Goal: Task Accomplishment & Management: Manage account settings

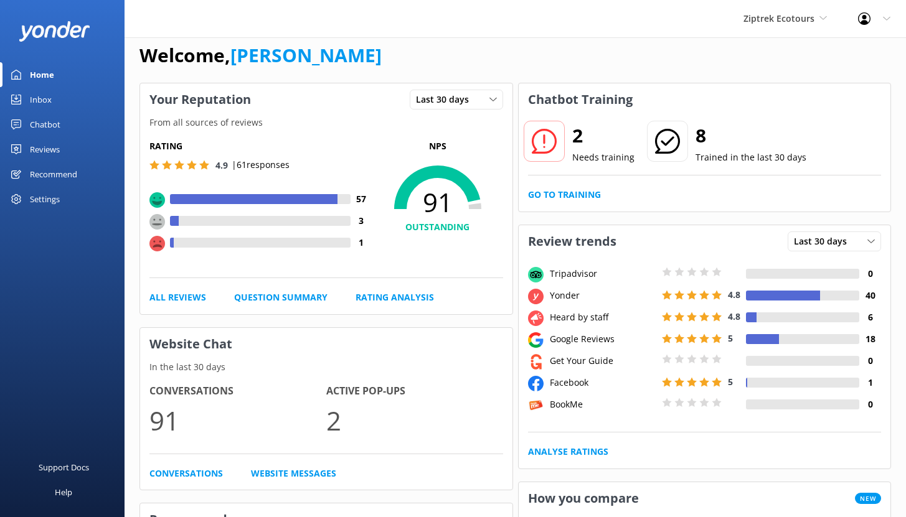
scroll to position [17, 0]
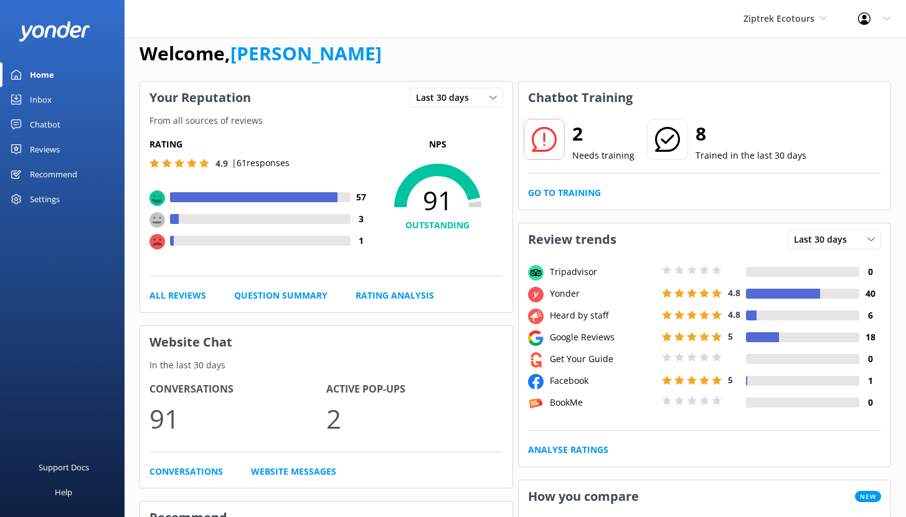
click at [42, 123] on div "Chatbot" at bounding box center [45, 124] width 31 height 25
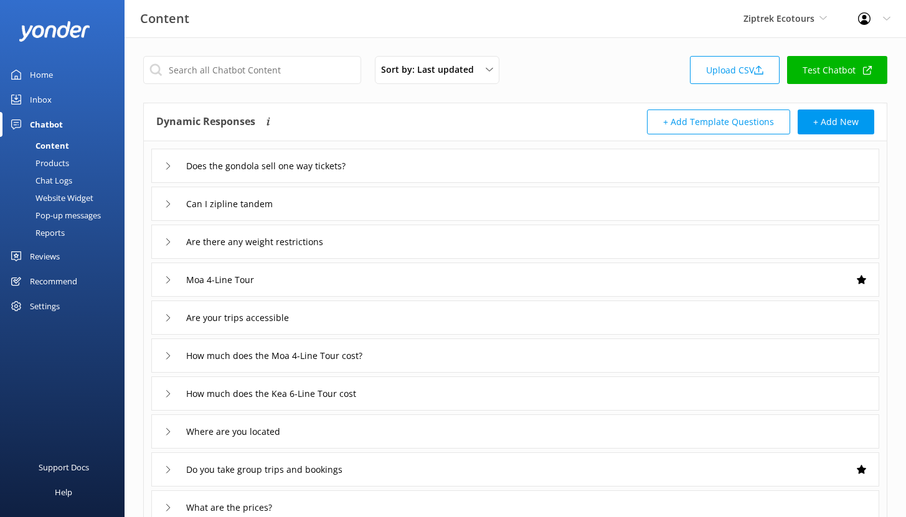
click at [52, 233] on div "Reports" at bounding box center [35, 232] width 57 height 17
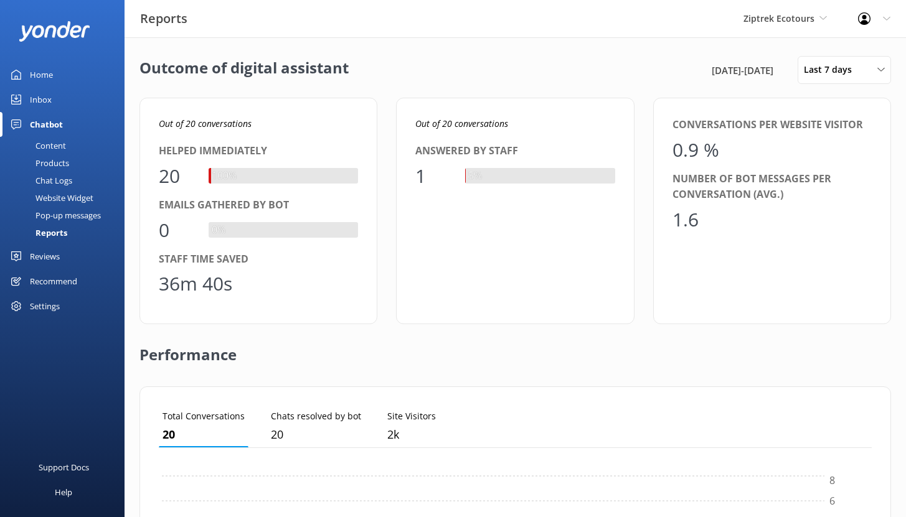
scroll to position [116, 704]
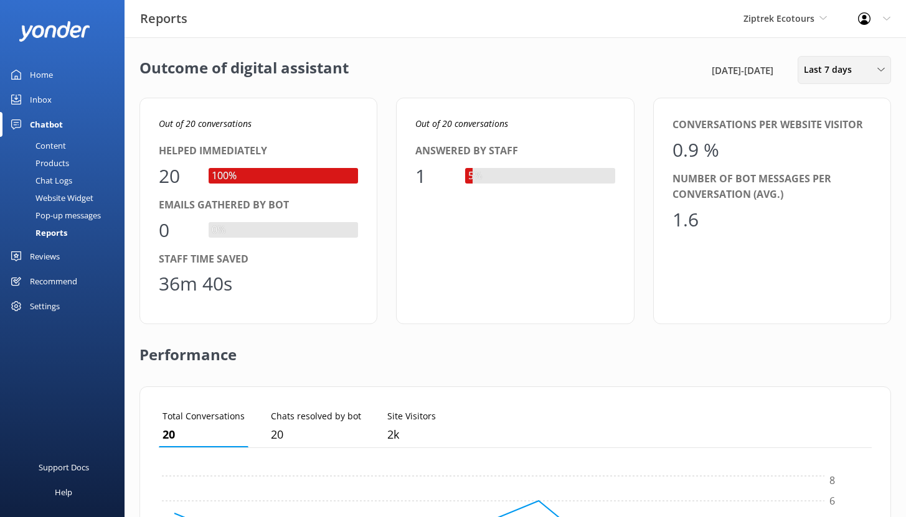
click at [852, 72] on span "Last 7 days" at bounding box center [831, 70] width 55 height 14
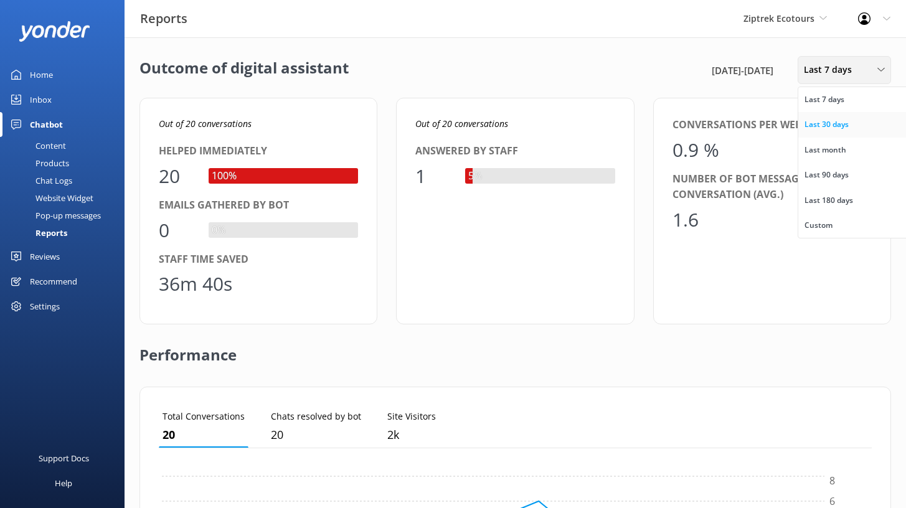
click at [831, 125] on div "Last 30 days" at bounding box center [826, 124] width 44 height 12
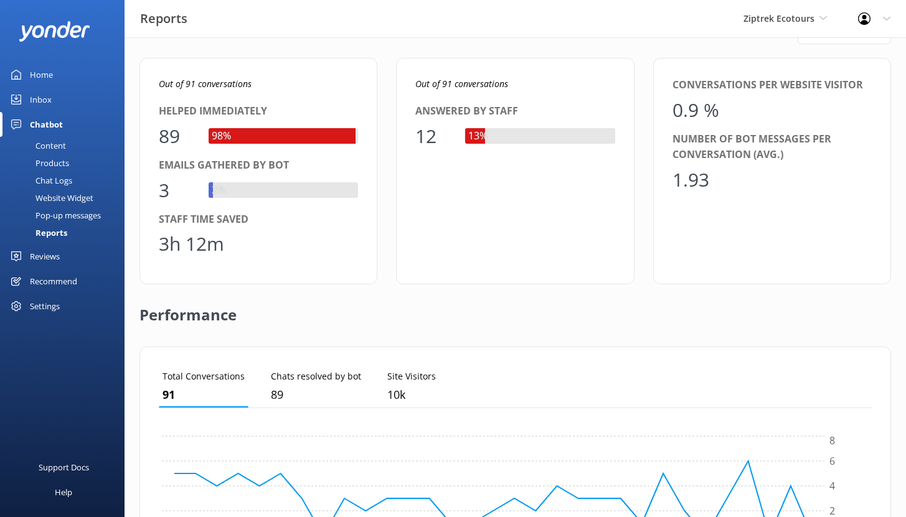
scroll to position [44, 0]
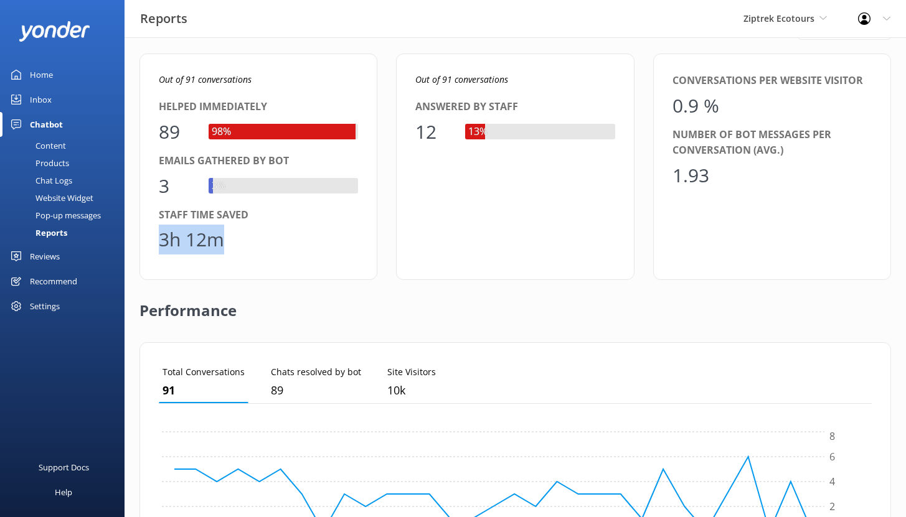
drag, startPoint x: 221, startPoint y: 245, endPoint x: 158, endPoint y: 245, distance: 62.9
click at [159, 245] on div "3h 12m" at bounding box center [191, 240] width 65 height 30
click at [49, 141] on div "Content" at bounding box center [36, 145] width 59 height 17
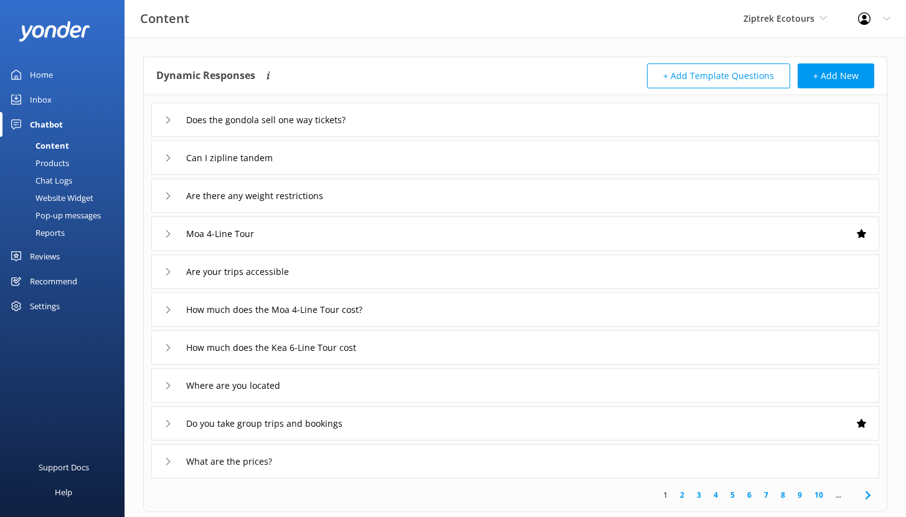
scroll to position [47, 0]
click at [57, 181] on div "Chat Logs" at bounding box center [39, 180] width 65 height 17
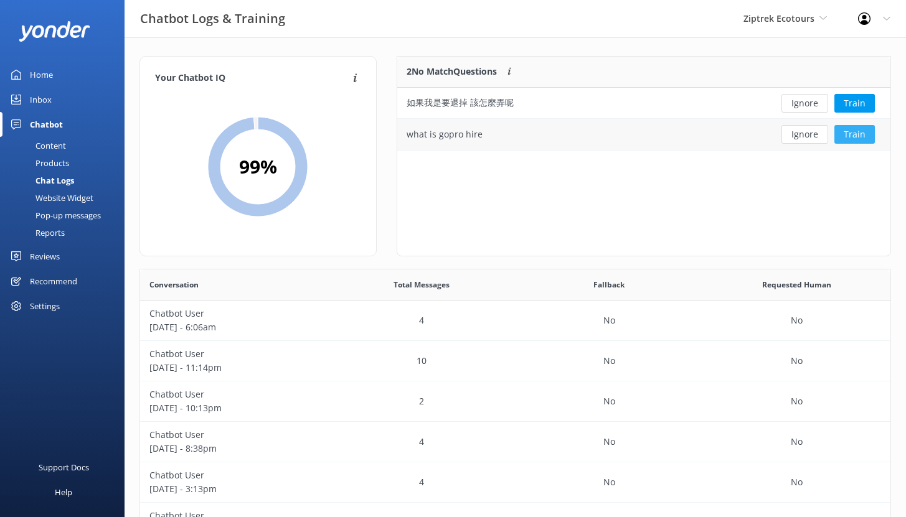
click at [858, 138] on button "Train" at bounding box center [854, 134] width 40 height 19
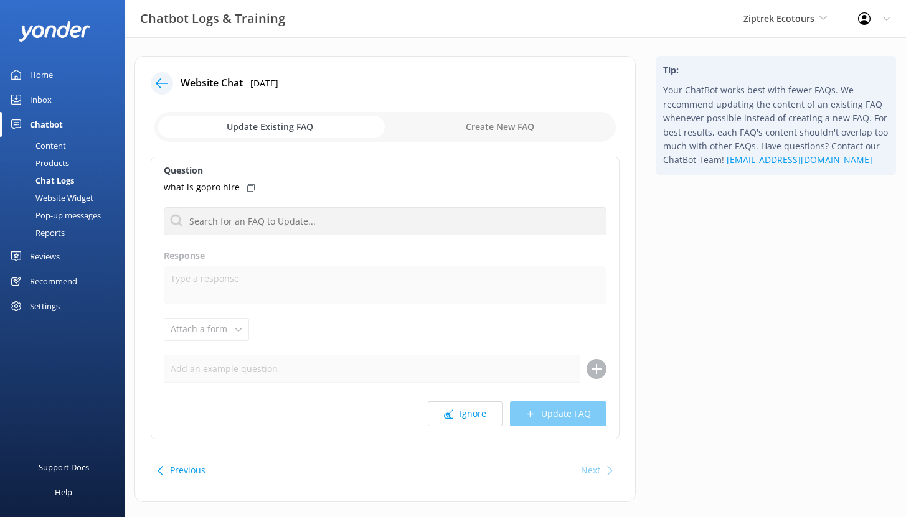
click at [471, 130] on input "checkbox" at bounding box center [384, 127] width 461 height 30
checkbox input "true"
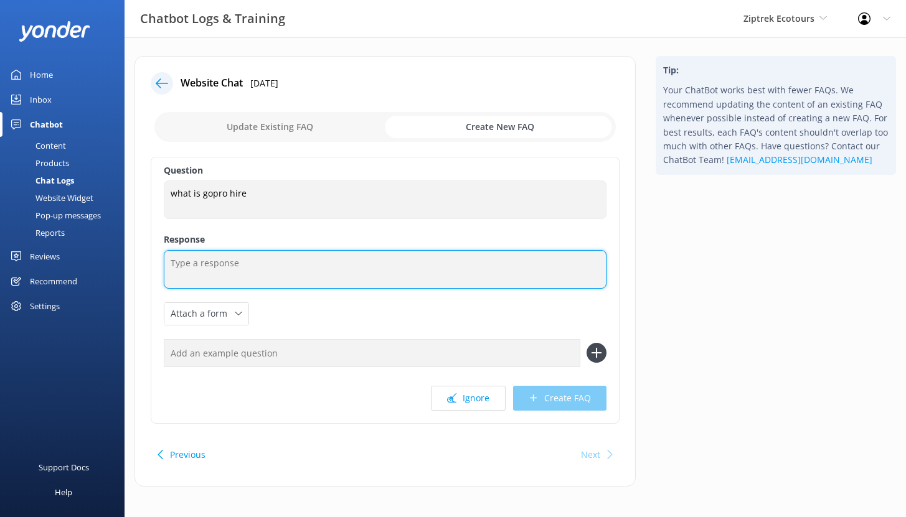
click at [200, 267] on textarea at bounding box center [385, 269] width 443 height 39
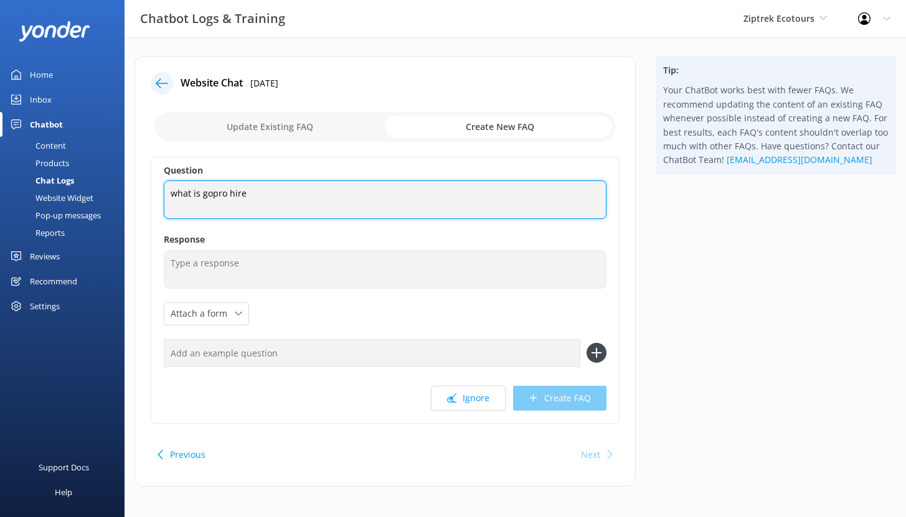
drag, startPoint x: 244, startPoint y: 194, endPoint x: 160, endPoint y: 192, distance: 84.1
click at [160, 192] on div "Question what is gopro hire what is gopro hire Response Attach a form Leave con…" at bounding box center [385, 290] width 469 height 267
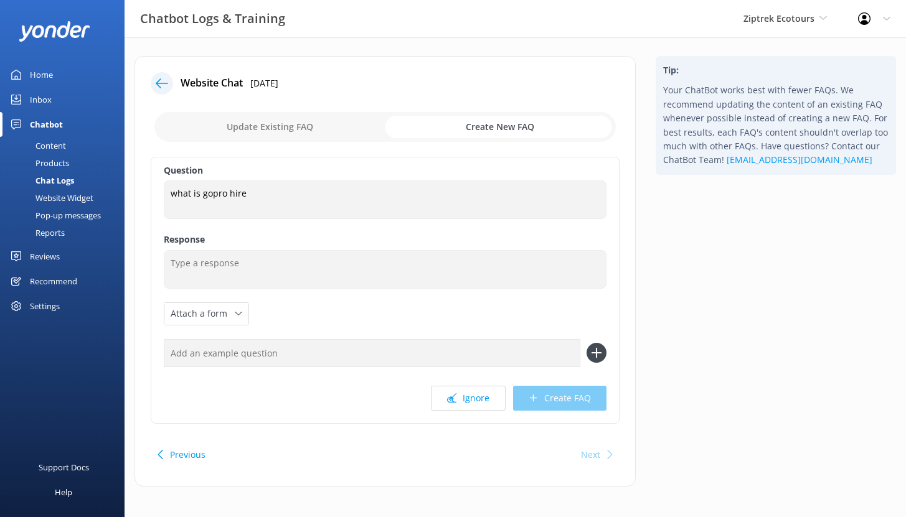
click at [160, 86] on icon at bounding box center [162, 83] width 12 height 12
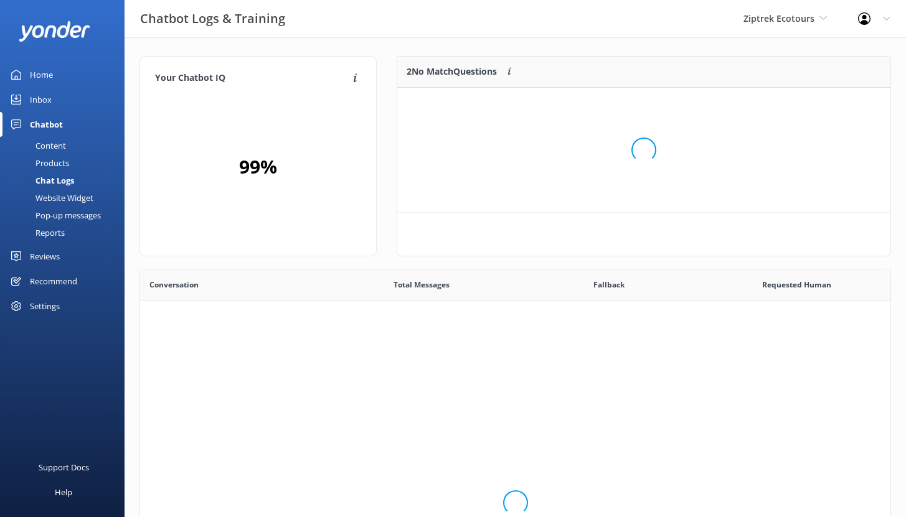
scroll to position [85, 484]
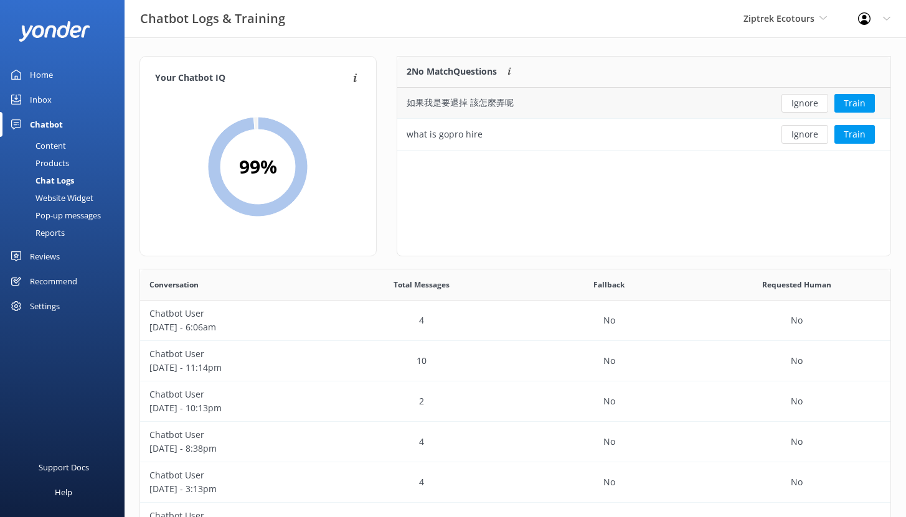
click at [513, 104] on div "如果我是要退掉 該怎麼弄呢" at bounding box center [460, 103] width 107 height 14
click at [864, 99] on button "Train" at bounding box center [854, 103] width 40 height 19
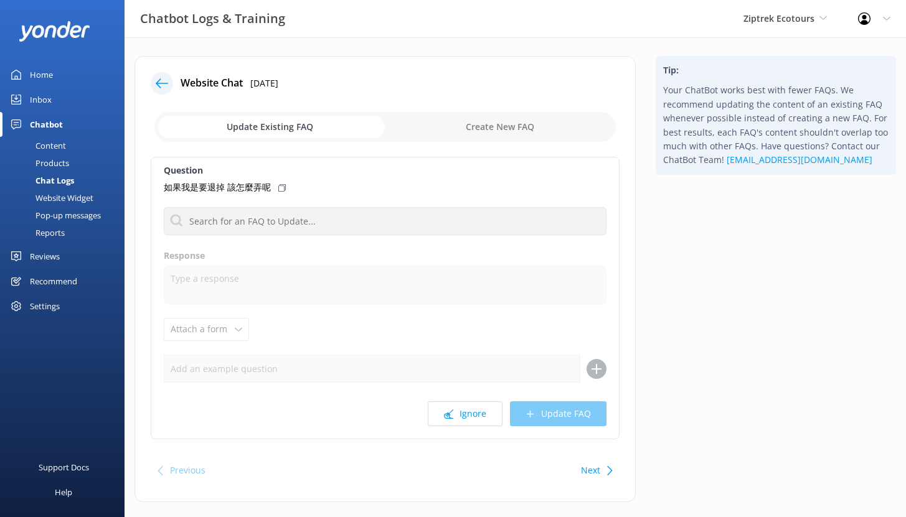
click at [283, 188] on icon at bounding box center [281, 187] width 7 height 7
click at [283, 188] on use at bounding box center [281, 188] width 7 height 6
drag, startPoint x: 271, startPoint y: 187, endPoint x: 165, endPoint y: 192, distance: 106.6
click at [165, 192] on p "如果我是要退掉 該怎麼弄呢" at bounding box center [217, 188] width 107 height 14
copy p "如果我是要退掉 該怎麼弄呢"
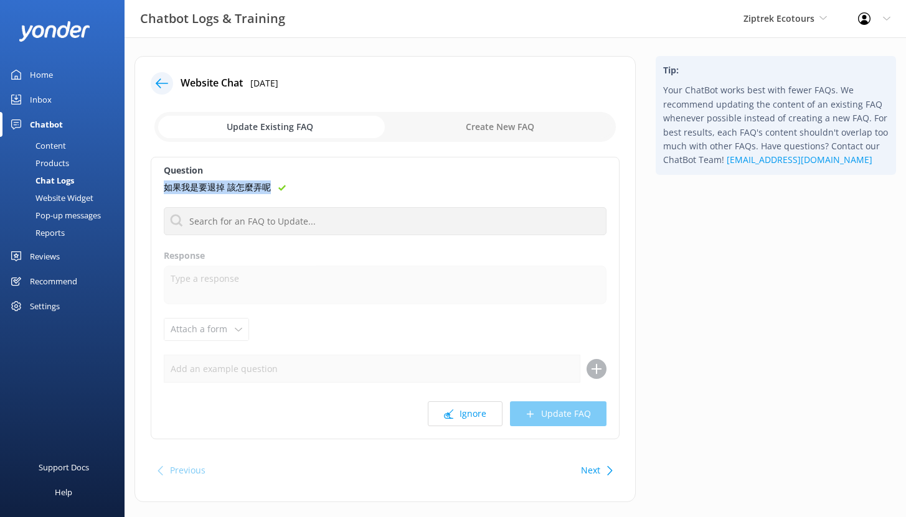
click at [59, 121] on div "Chatbot" at bounding box center [46, 124] width 33 height 25
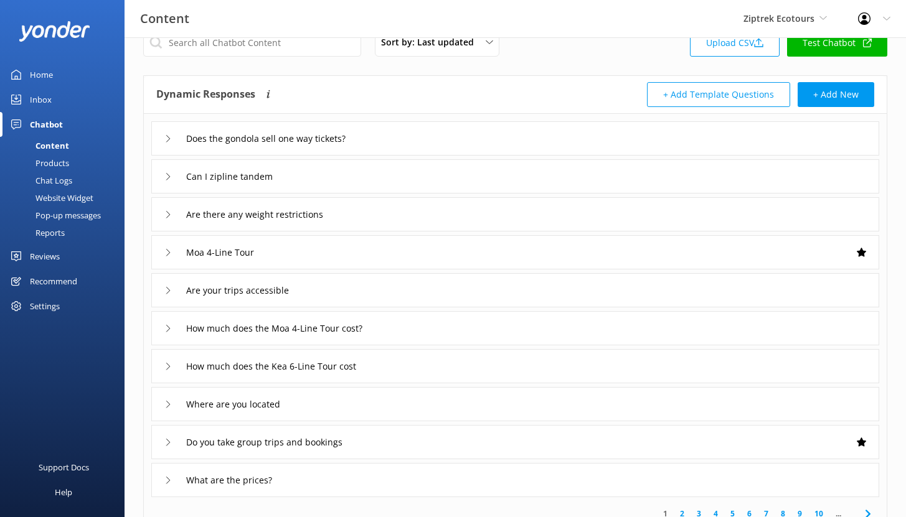
scroll to position [68, 0]
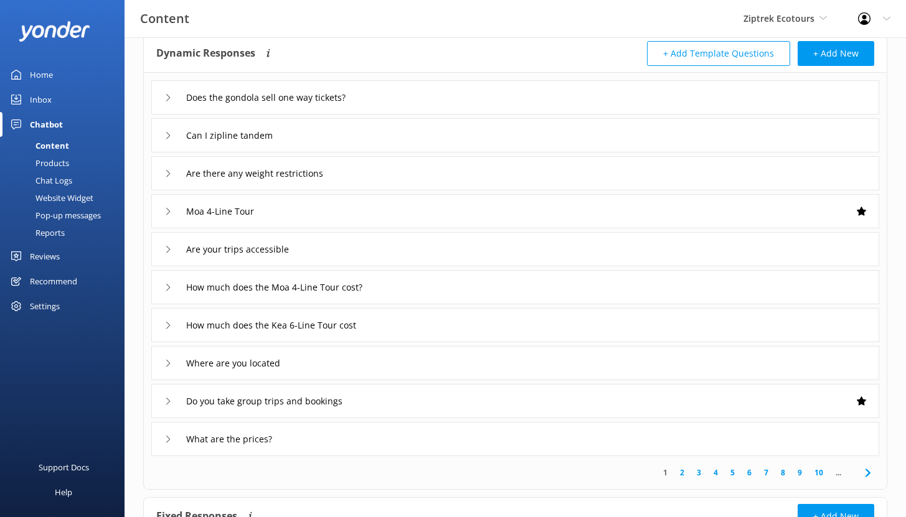
click at [42, 260] on div "Reviews" at bounding box center [45, 256] width 30 height 25
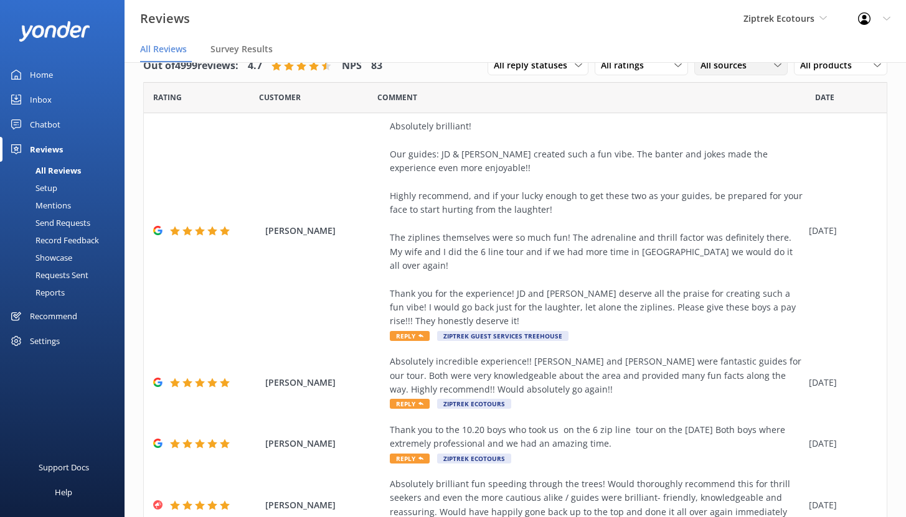
click at [732, 67] on span "All sources" at bounding box center [727, 66] width 54 height 14
click at [728, 69] on span "All sources" at bounding box center [727, 66] width 54 height 14
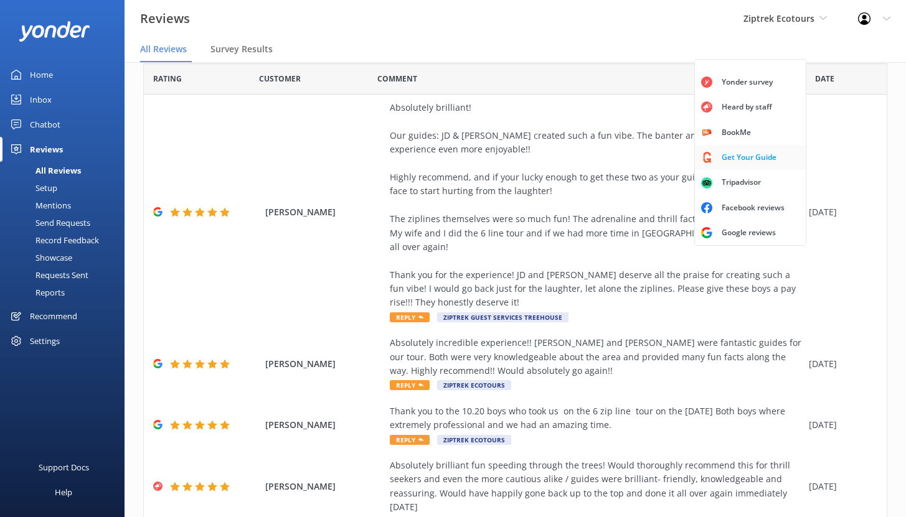
scroll to position [20, 0]
click at [752, 150] on div "Get Your Guide" at bounding box center [748, 156] width 73 height 12
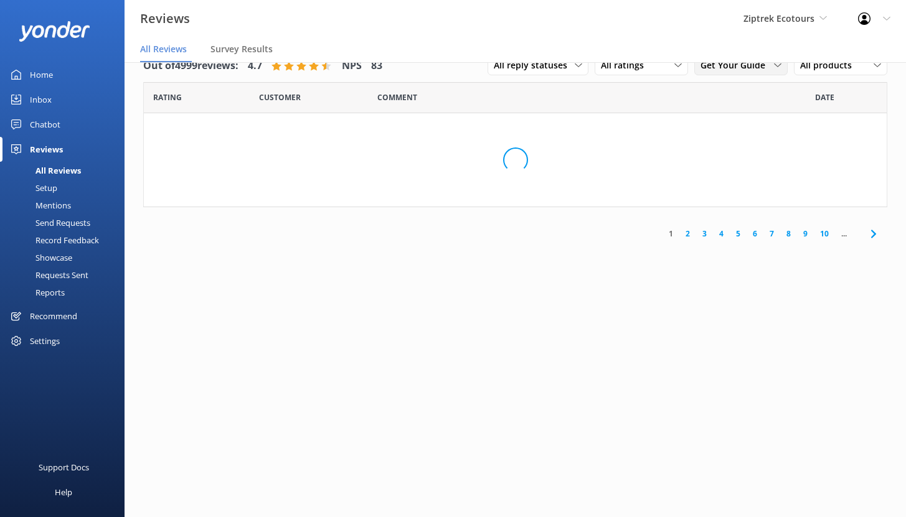
scroll to position [0, 0]
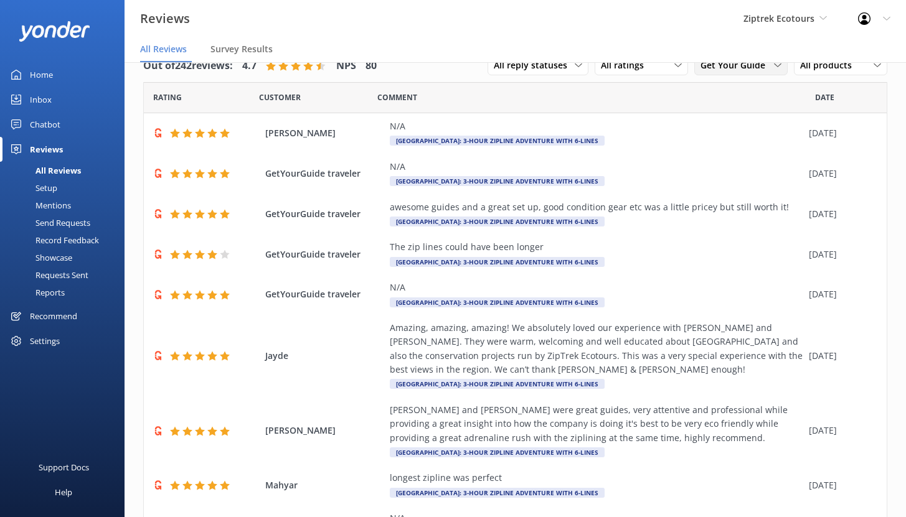
click at [742, 67] on span "Get Your Guide" at bounding box center [736, 66] width 72 height 14
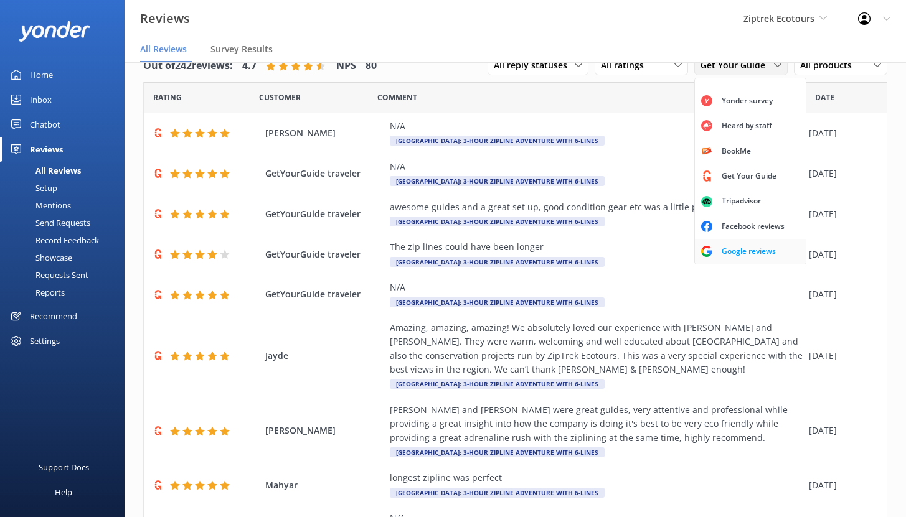
click at [732, 252] on div "Google reviews" at bounding box center [748, 251] width 73 height 12
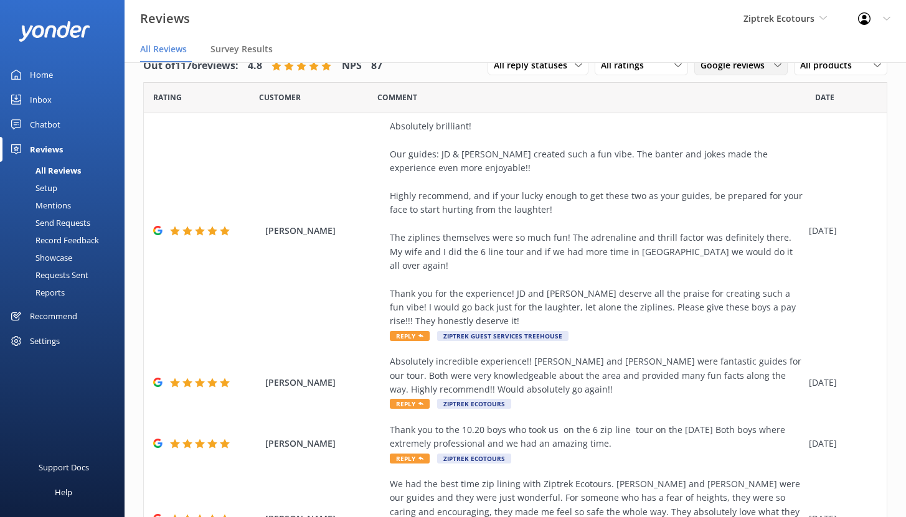
click at [722, 72] on span "Google reviews" at bounding box center [736, 66] width 72 height 14
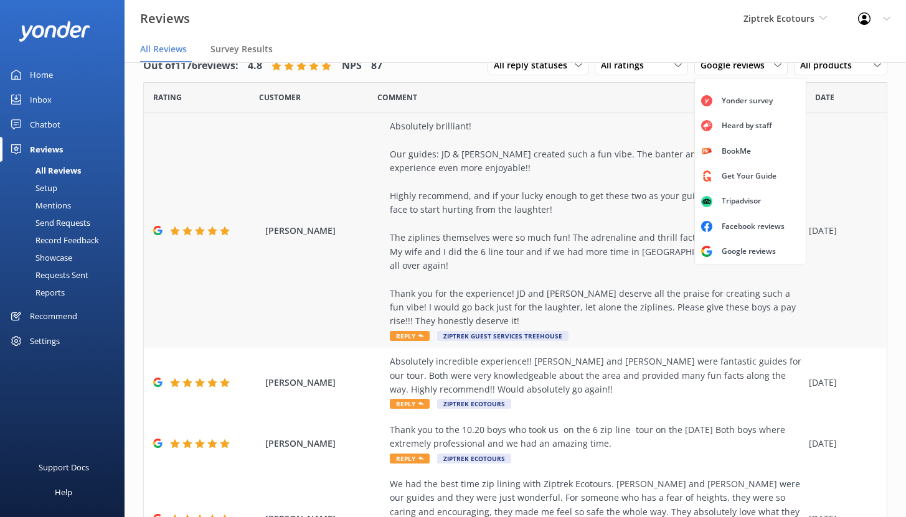
click at [479, 225] on div "Absolutely brilliant! Our guides: JD & [PERSON_NAME] created such a fun vibe. T…" at bounding box center [596, 224] width 413 height 209
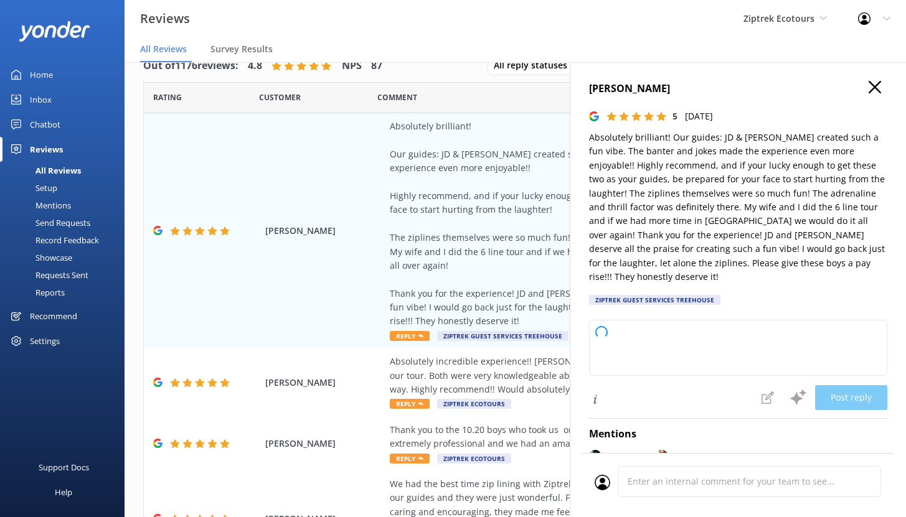
type textarea "Kia ora, Thank you so much for sharing your awesome experience with us! We’re s…"
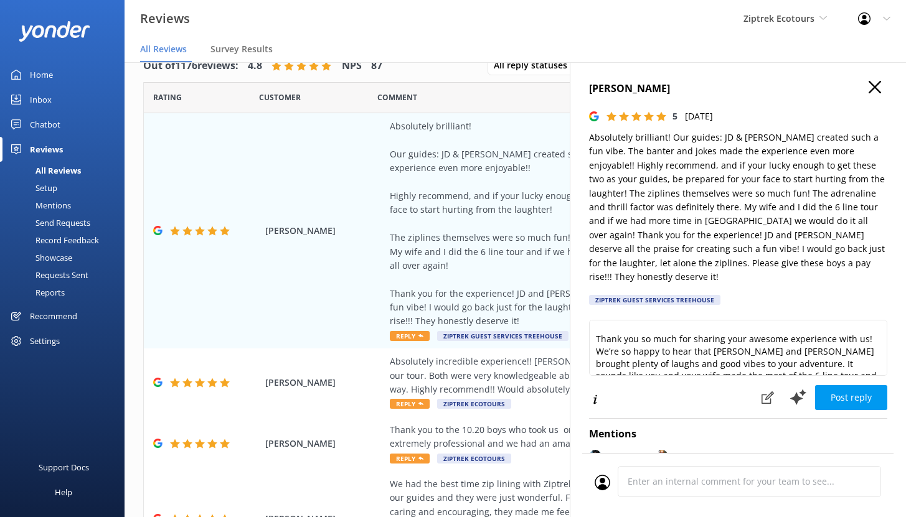
scroll to position [40, 0]
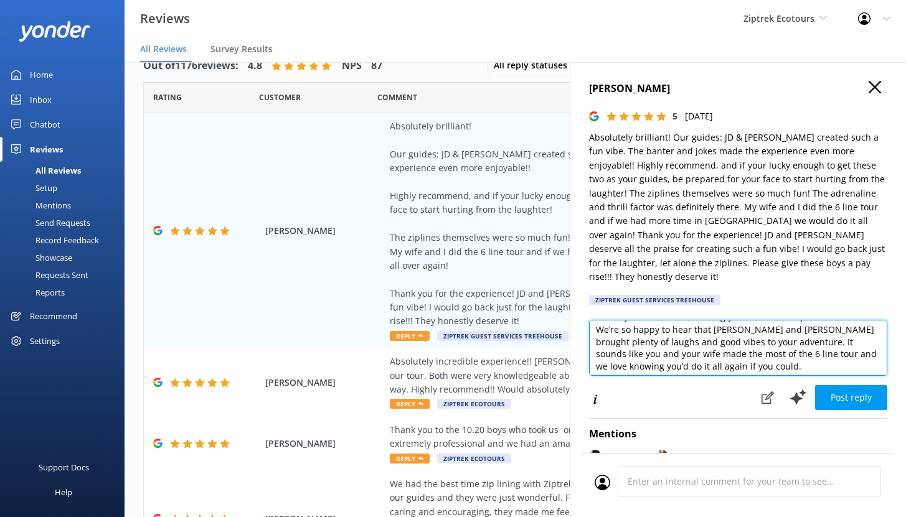
drag, startPoint x: 722, startPoint y: 318, endPoint x: 784, endPoint y: 320, distance: 61.7
click at [784, 320] on textarea "Kia ora, Thank you so much for sharing your awesome experience with us! We’re s…" at bounding box center [738, 348] width 298 height 56
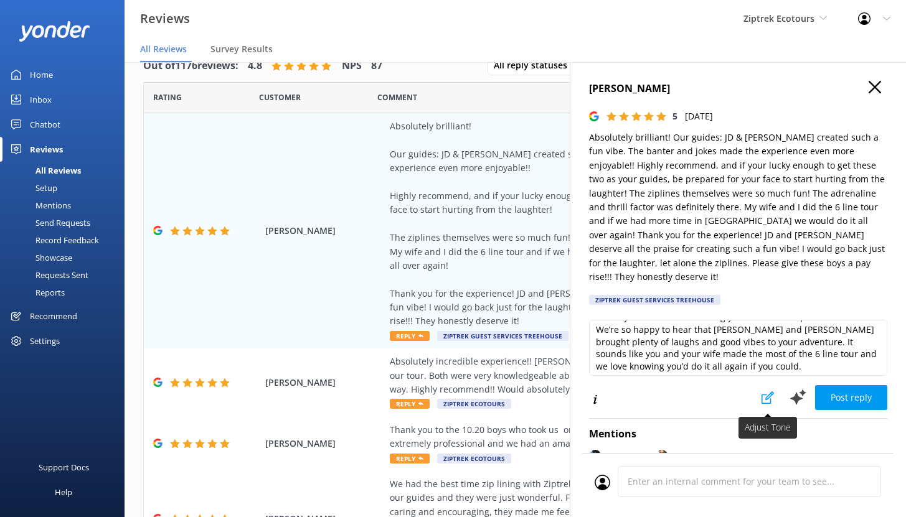
click at [761, 392] on icon at bounding box center [767, 398] width 12 height 12
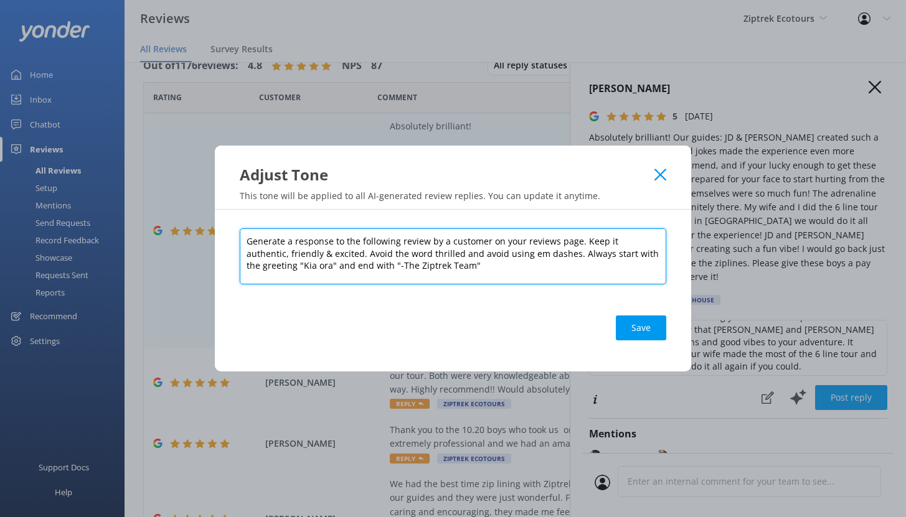
drag, startPoint x: 578, startPoint y: 242, endPoint x: 644, endPoint y: 267, distance: 70.2
click at [644, 267] on textarea "Generate a response to the following review by a customer on your reviews page.…" at bounding box center [453, 256] width 426 height 56
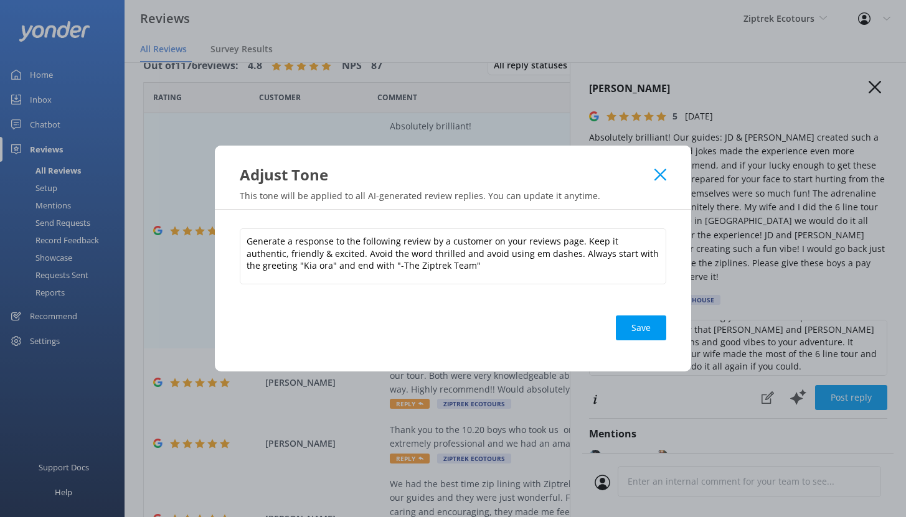
click at [657, 179] on icon at bounding box center [660, 175] width 12 height 12
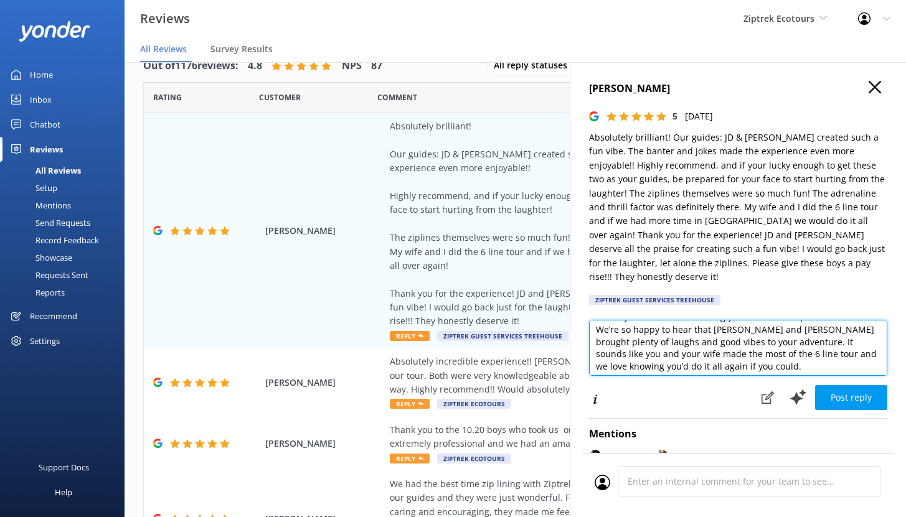
scroll to position [10, 0]
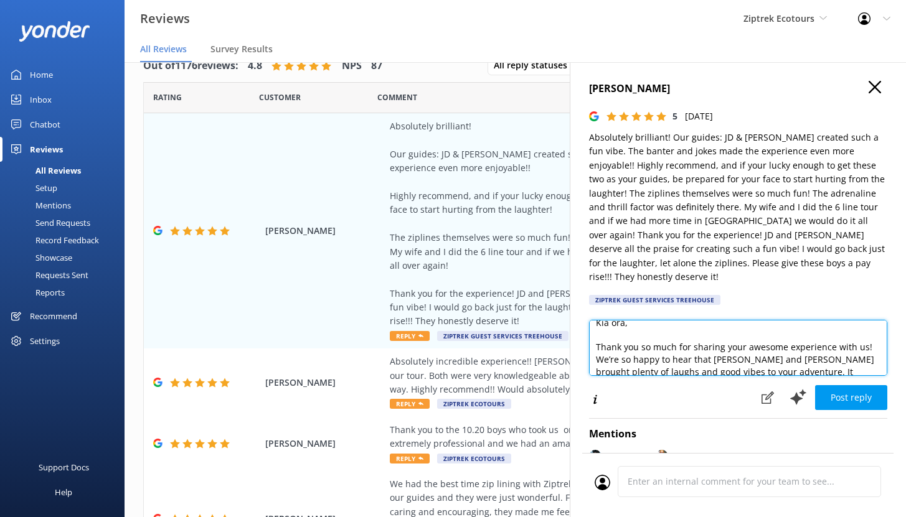
drag, startPoint x: 737, startPoint y: 356, endPoint x: 601, endPoint y: 313, distance: 143.1
click at [600, 305] on div "[PERSON_NAME] 5 [DATE] Absolutely brilliant! Our guides: JD & [PERSON_NAME] cre…" at bounding box center [738, 320] width 336 height 517
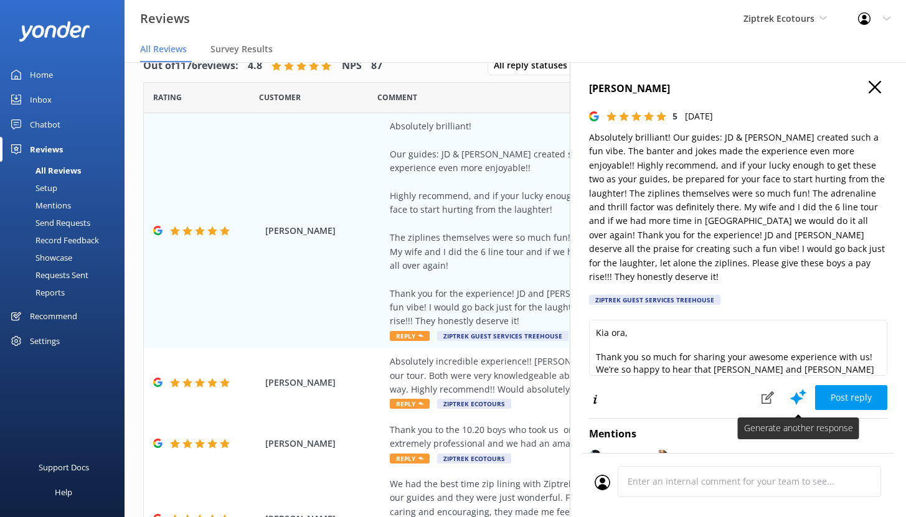
click at [790, 389] on use at bounding box center [798, 397] width 16 height 16
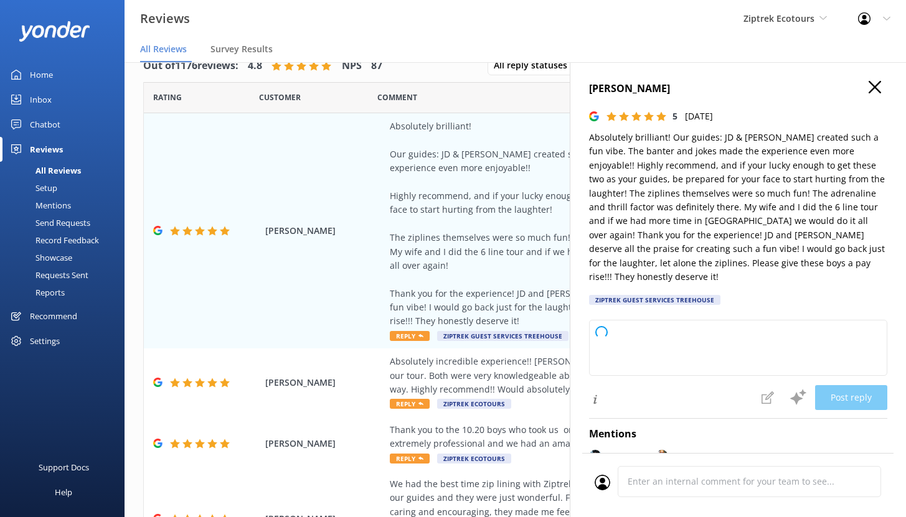
type textarea "Kia ora, Thank you so much for sharing your fantastic experience! We’re absolut…"
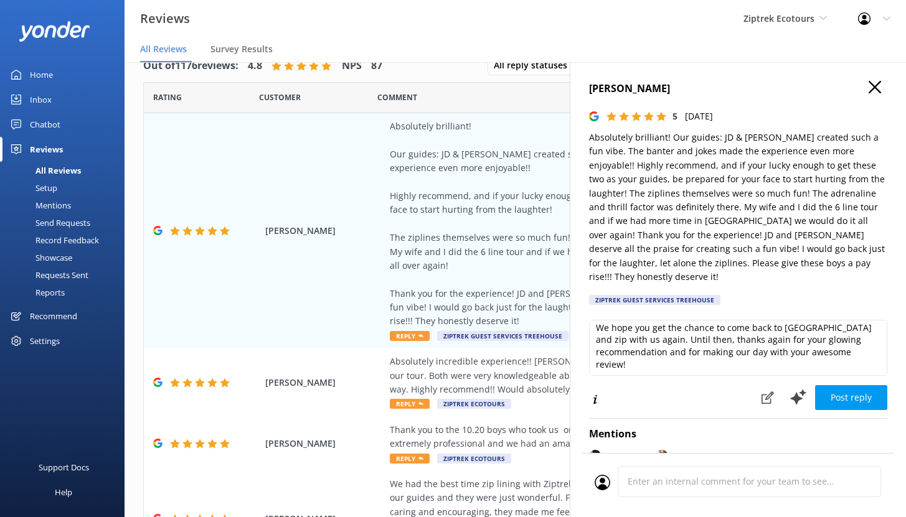
scroll to position [143, 0]
click at [869, 89] on use "button" at bounding box center [875, 87] width 12 height 12
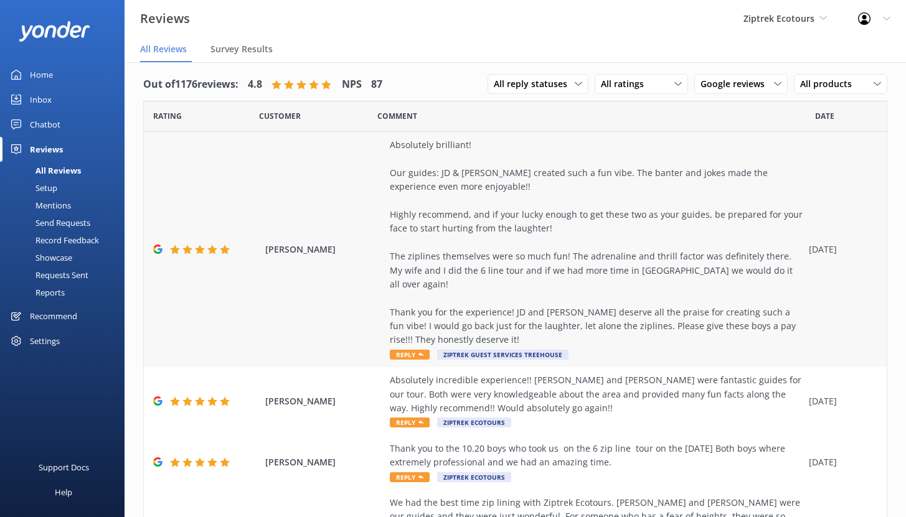
scroll to position [6, 0]
click at [533, 235] on div "Absolutely brilliant! Our guides: JD & [PERSON_NAME] created such a fun vibe. T…" at bounding box center [596, 242] width 413 height 209
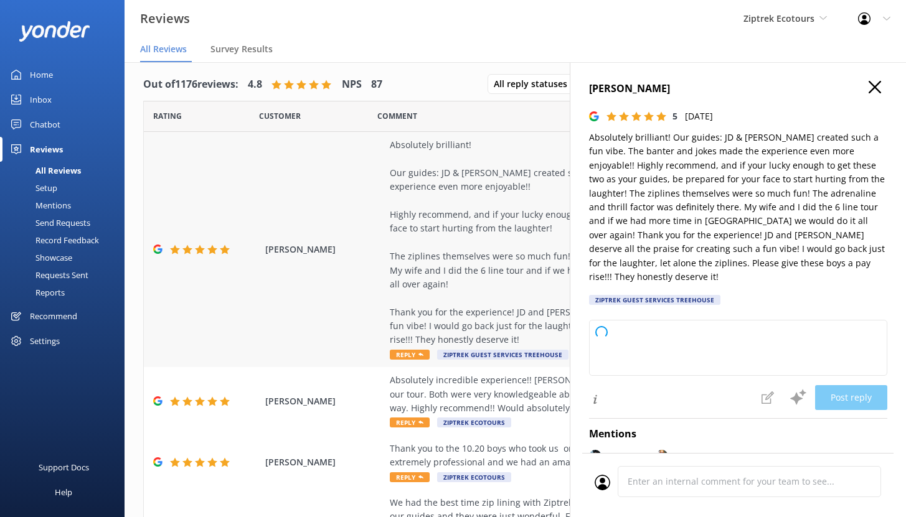
type textarea "Kia ora, Thank you so much for your awesome review! We're absolutely stoked to …"
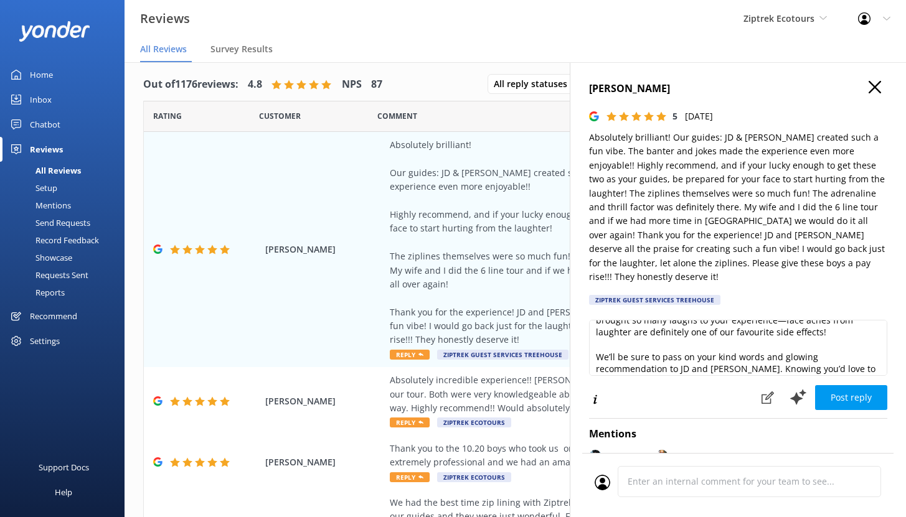
scroll to position [87, 0]
click at [428, 78] on div "Out of 1176 reviews: 4.8 NPS 87 All reply statuses All reply statuses Needs a r…" at bounding box center [515, 84] width 744 height 32
click at [872, 95] on h4 "[PERSON_NAME]" at bounding box center [738, 89] width 298 height 16
click at [872, 92] on h4 "[PERSON_NAME]" at bounding box center [738, 89] width 298 height 16
click at [869, 90] on icon "button" at bounding box center [875, 87] width 12 height 12
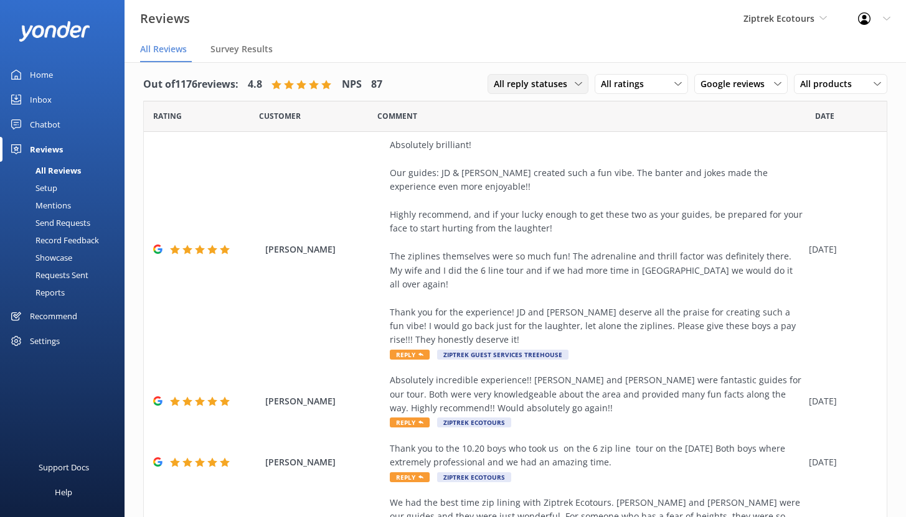
click at [542, 85] on span "All reply statuses" at bounding box center [534, 84] width 81 height 14
click at [638, 87] on span "All ratings" at bounding box center [626, 84] width 50 height 14
click at [67, 205] on div "Mentions" at bounding box center [39, 205] width 64 height 17
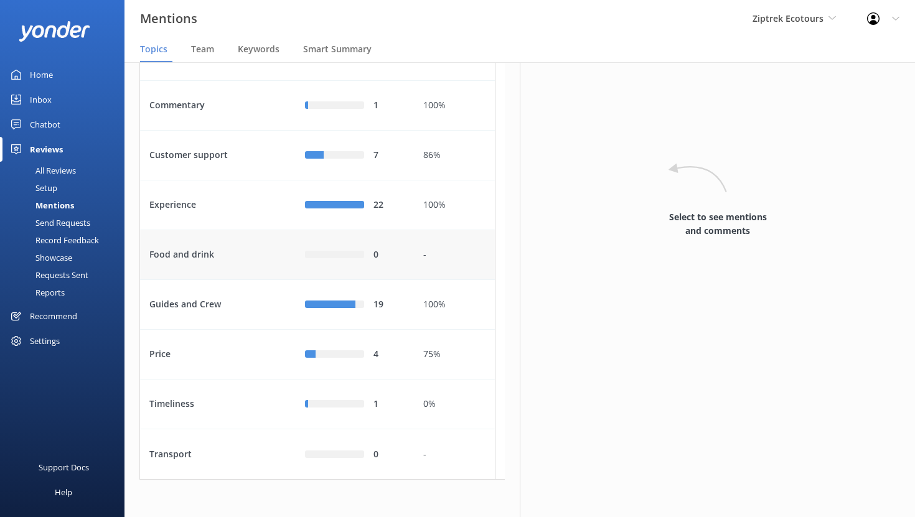
scroll to position [164, 0]
click at [225, 308] on div "Guides and Crew" at bounding box center [218, 305] width 156 height 50
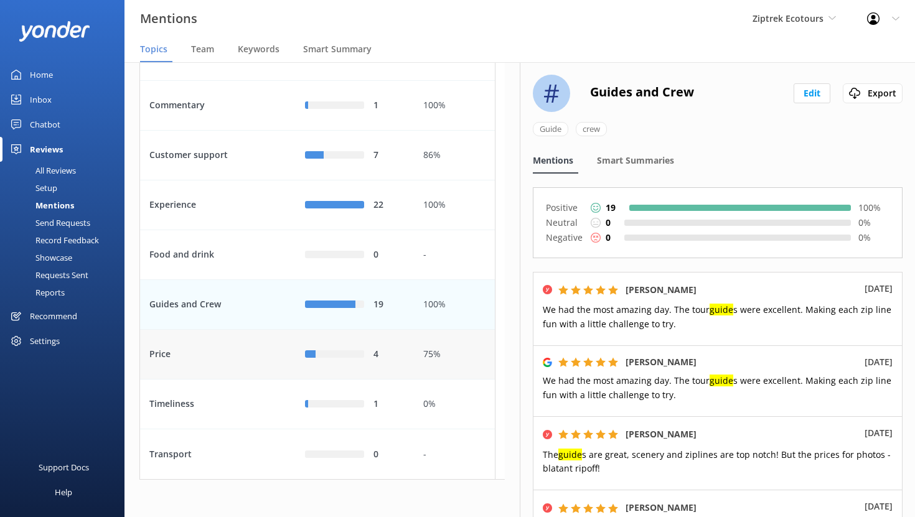
click at [242, 351] on div "Price" at bounding box center [218, 355] width 156 height 50
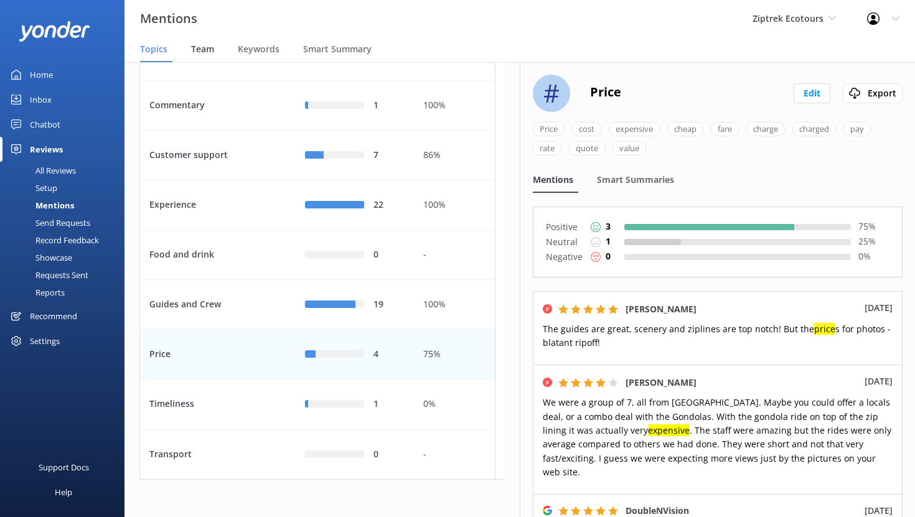
click at [195, 47] on span "Team" at bounding box center [202, 49] width 23 height 12
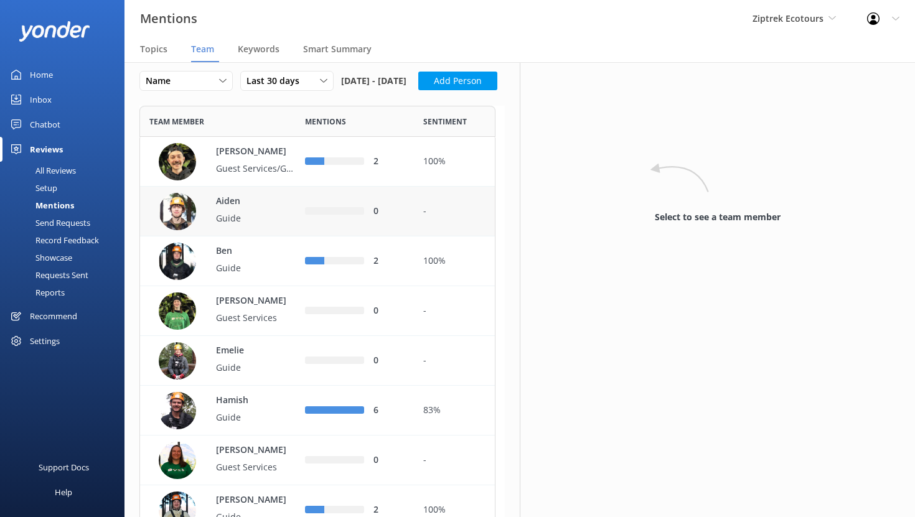
scroll to position [11, 0]
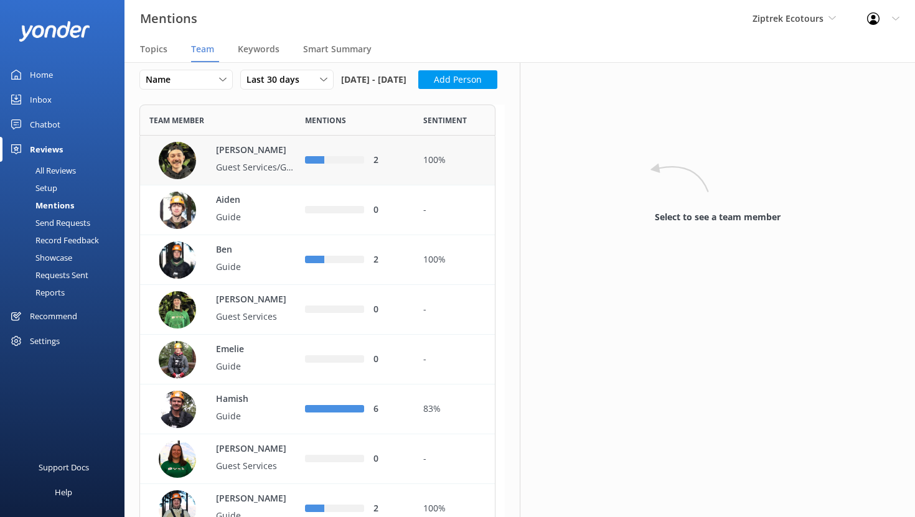
click at [266, 186] on div "[PERSON_NAME] Guest Services/Guide" at bounding box center [218, 161] width 156 height 50
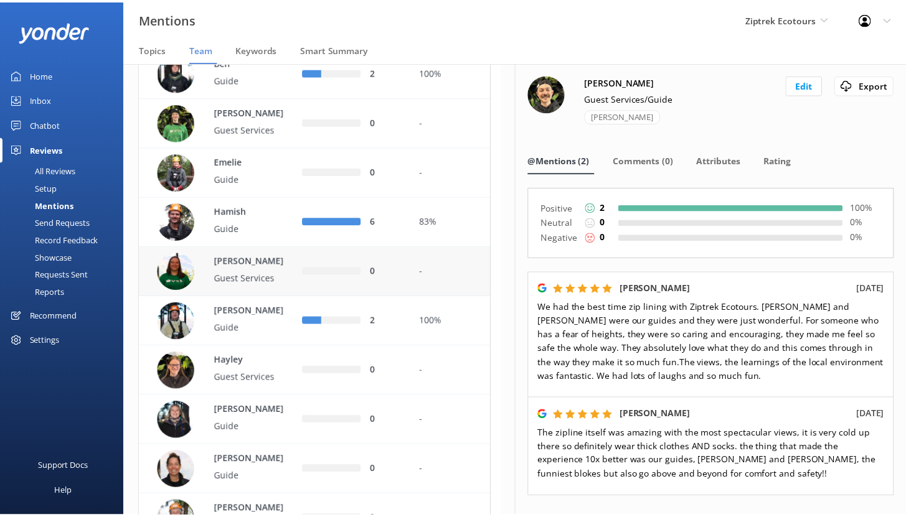
scroll to position [207, 0]
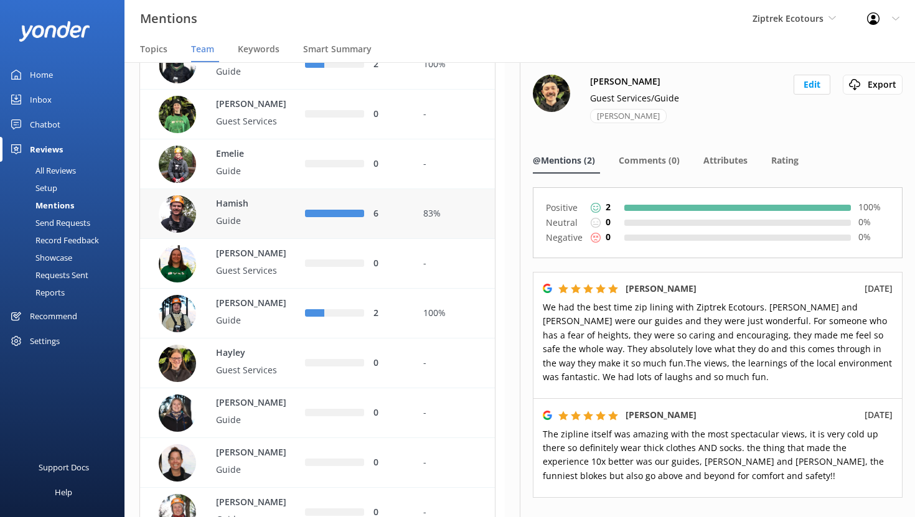
click at [266, 232] on div "Hamish Guide" at bounding box center [250, 214] width 93 height 34
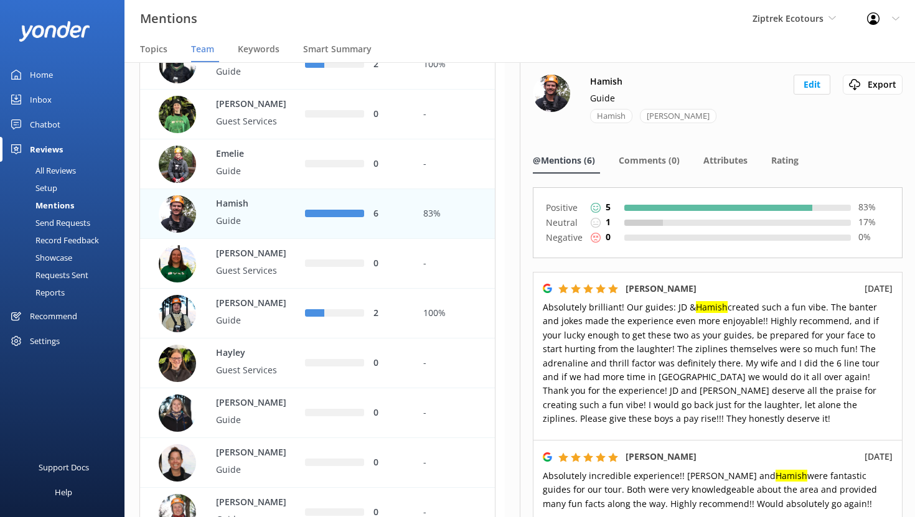
click at [42, 187] on div "Setup" at bounding box center [32, 187] width 50 height 17
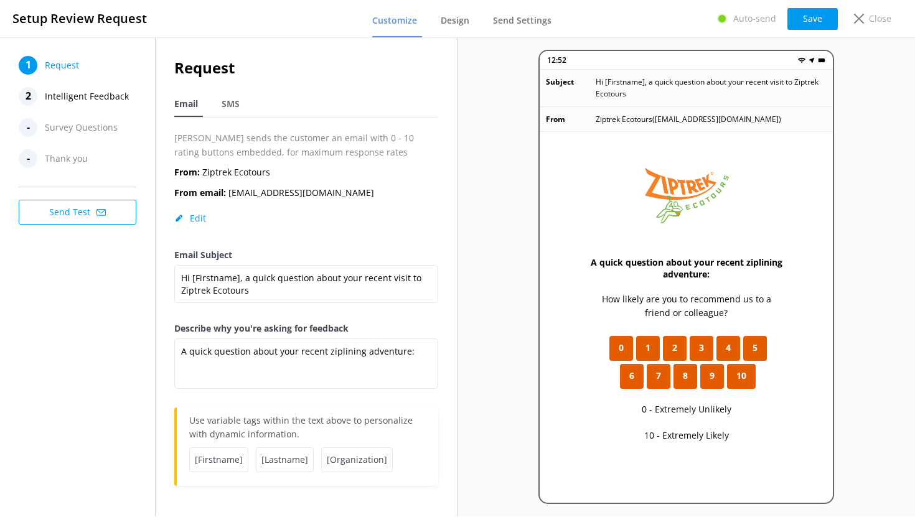
click at [89, 98] on span "Intelligent Feedback" at bounding box center [87, 96] width 84 height 19
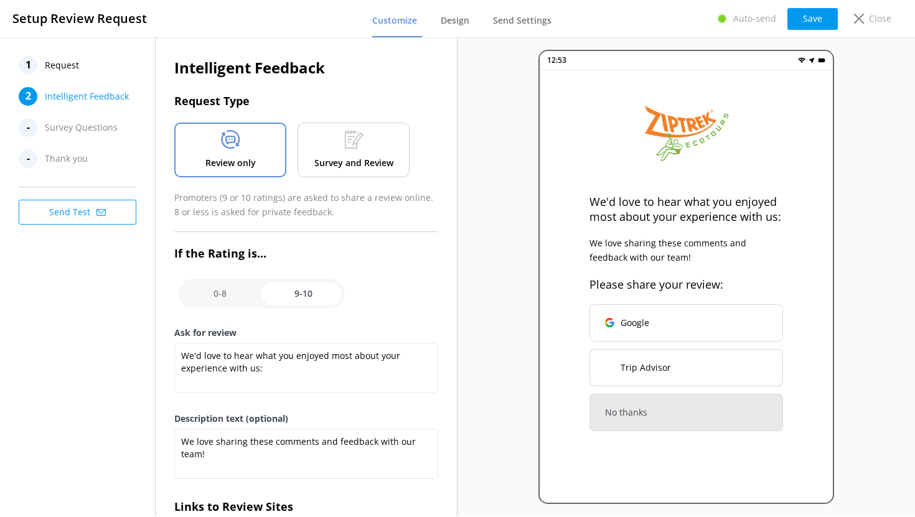
click at [223, 293] on input "checkbox" at bounding box center [261, 294] width 167 height 30
checkbox input "false"
type textarea "What could have made your experience with us more enjoyable?"
type textarea "Your feedback is important to help us improve"
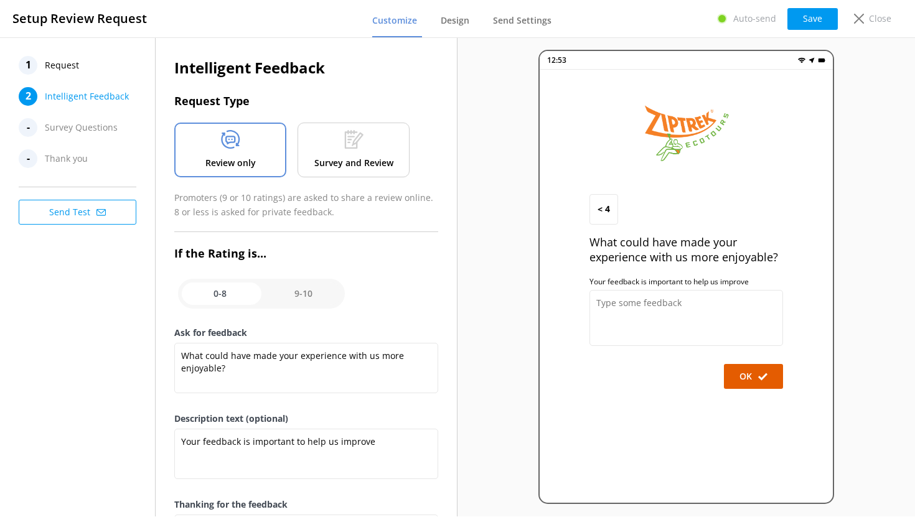
click at [64, 64] on span "Request" at bounding box center [62, 65] width 34 height 19
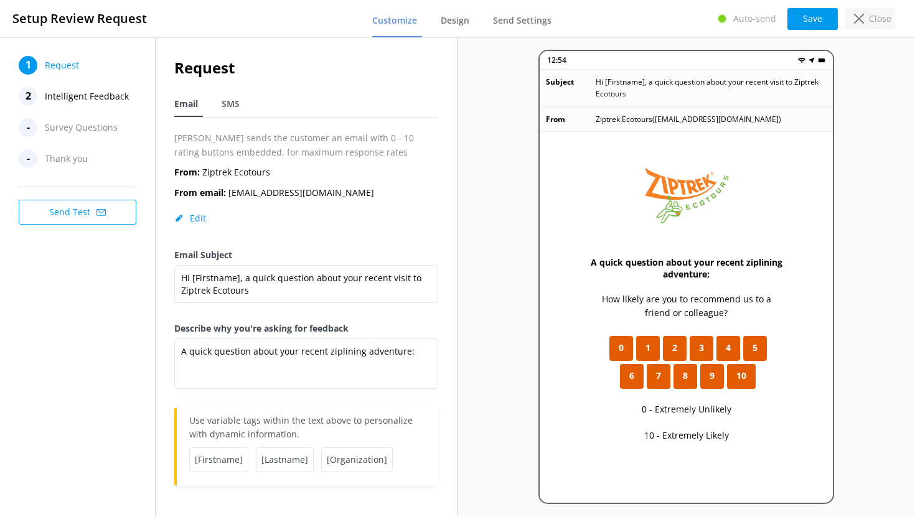
click at [869, 24] on div "Close" at bounding box center [870, 18] width 50 height 21
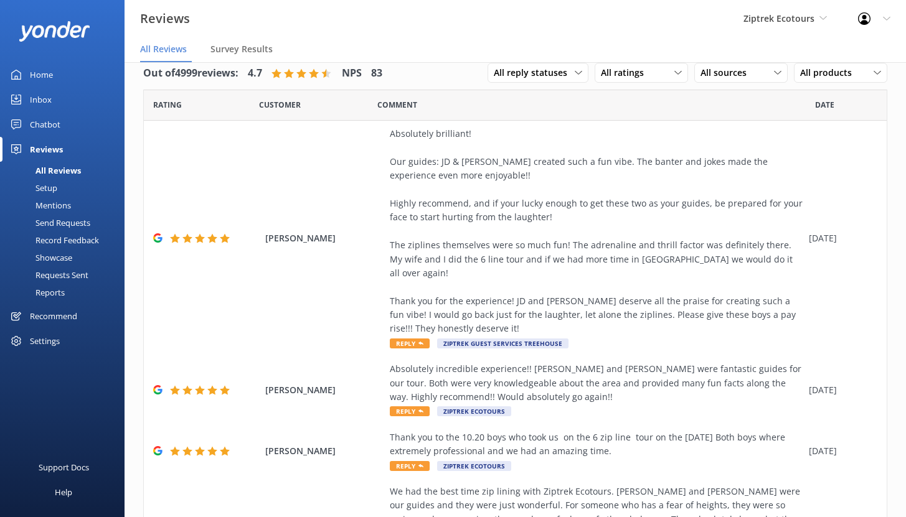
scroll to position [25, 0]
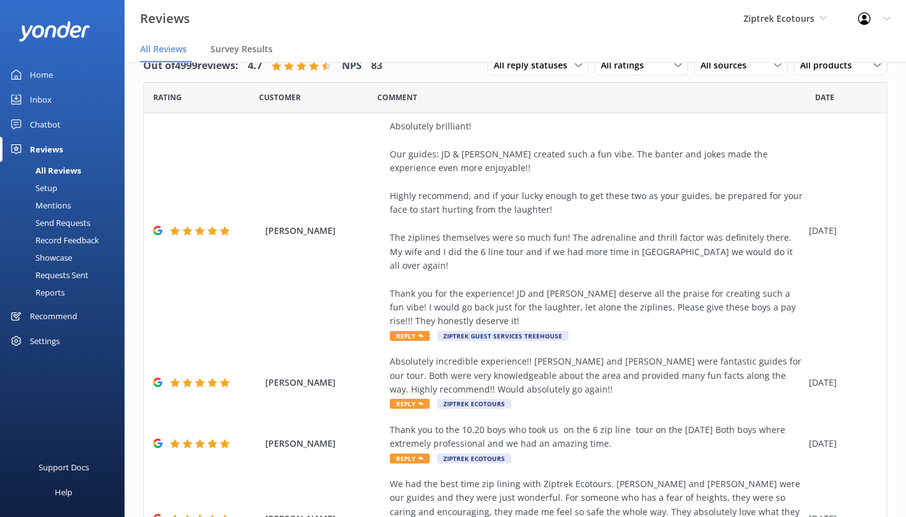
click at [51, 257] on div "Showcase" at bounding box center [39, 257] width 65 height 17
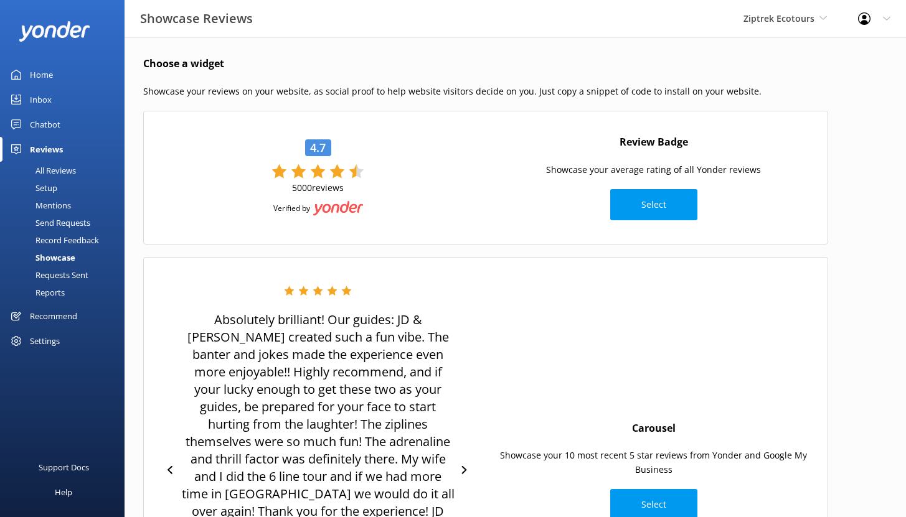
click at [40, 125] on div "Chatbot" at bounding box center [45, 124] width 31 height 25
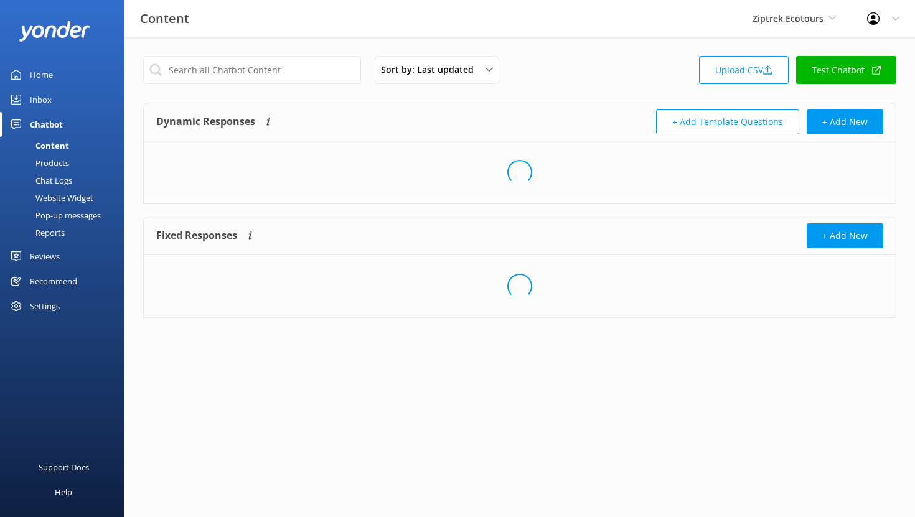
click at [54, 198] on div "Website Widget" at bounding box center [50, 197] width 86 height 17
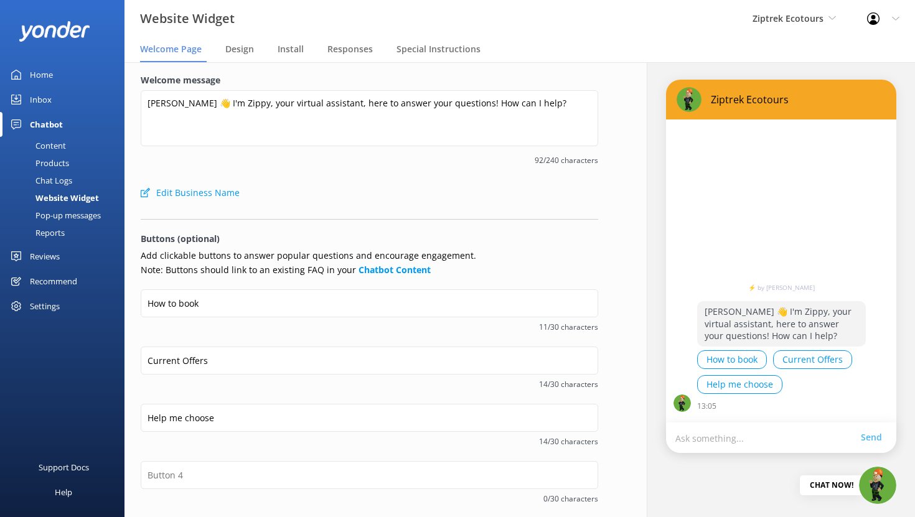
scroll to position [2, 0]
click at [80, 213] on div "Pop-up messages" at bounding box center [53, 215] width 93 height 17
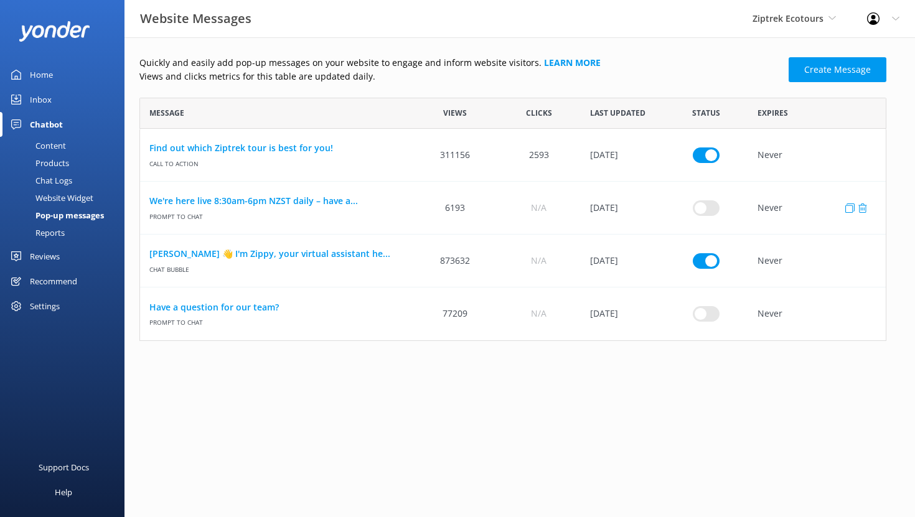
scroll to position [234, 738]
click at [209, 253] on link "[PERSON_NAME] 👋 I'm Zippy, your virtual assistant he..." at bounding box center [276, 254] width 255 height 14
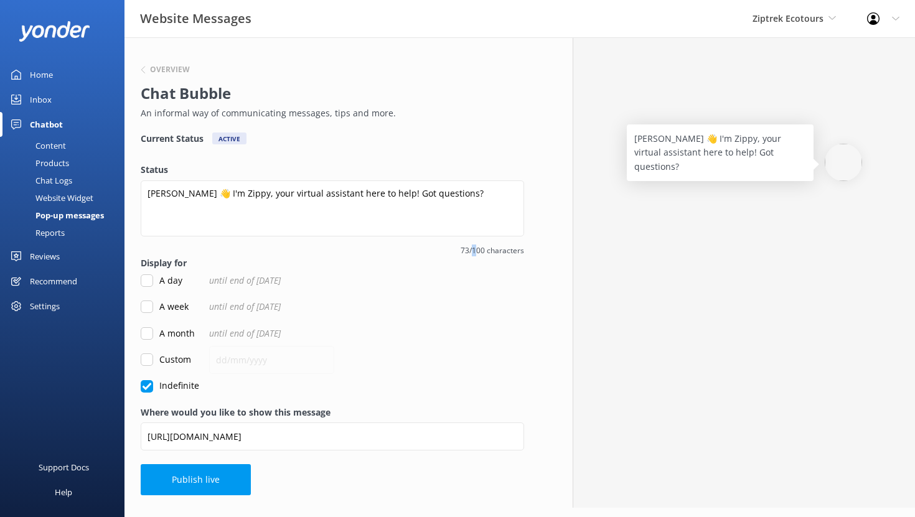
drag, startPoint x: 472, startPoint y: 248, endPoint x: 479, endPoint y: 248, distance: 6.9
click at [479, 248] on span "73/100 characters" at bounding box center [333, 251] width 384 height 12
click at [486, 250] on span "73/100 characters" at bounding box center [333, 251] width 384 height 12
click at [144, 71] on icon at bounding box center [142, 69] width 7 height 7
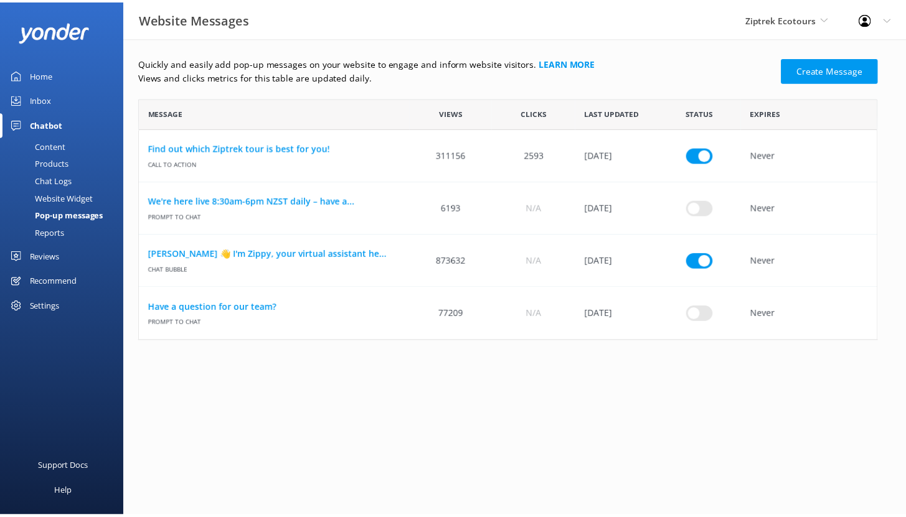
scroll to position [234, 738]
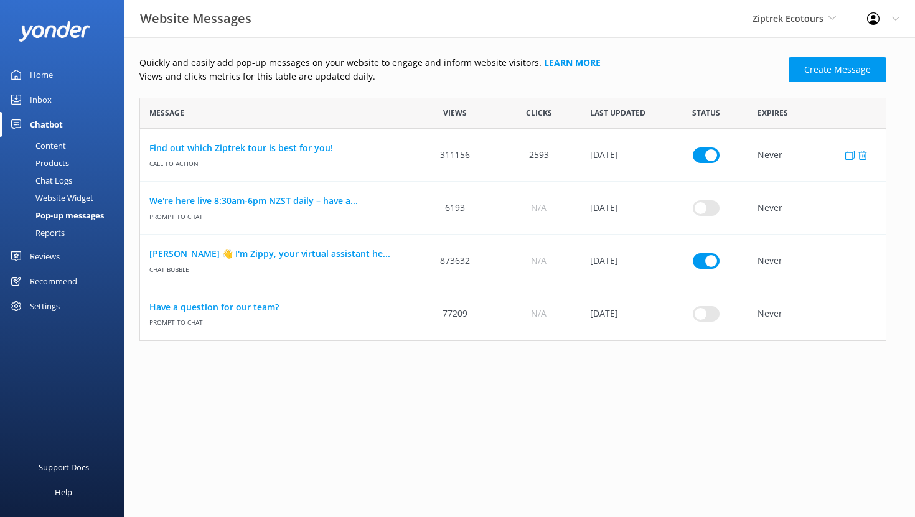
click at [189, 148] on link "Find out which Ziptrek tour is best for you!" at bounding box center [276, 148] width 255 height 14
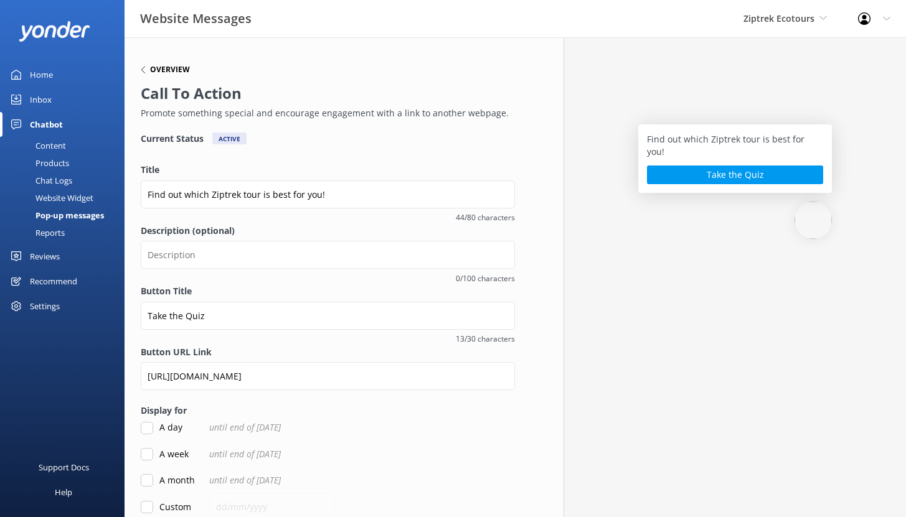
click at [146, 71] on icon at bounding box center [142, 69] width 7 height 7
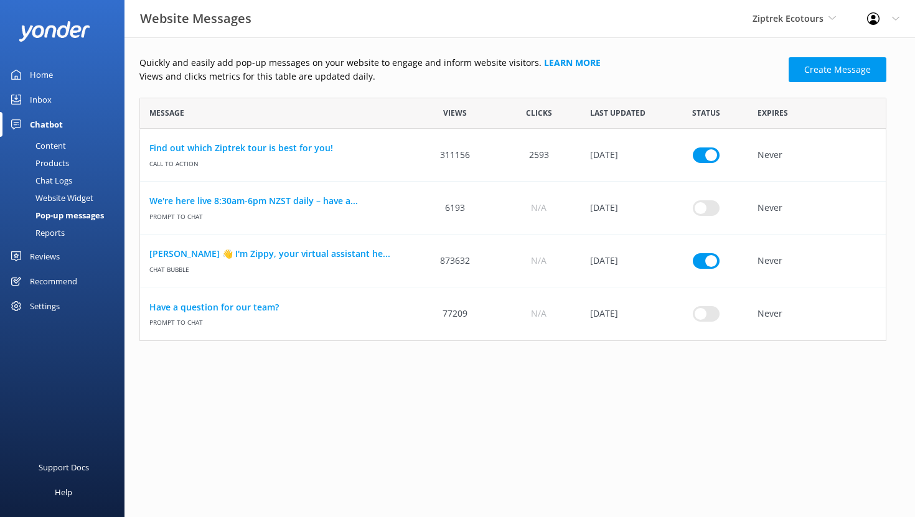
scroll to position [234, 738]
click at [226, 255] on link "[PERSON_NAME] 👋 I'm Zippy, your virtual assistant he..." at bounding box center [276, 254] width 255 height 14
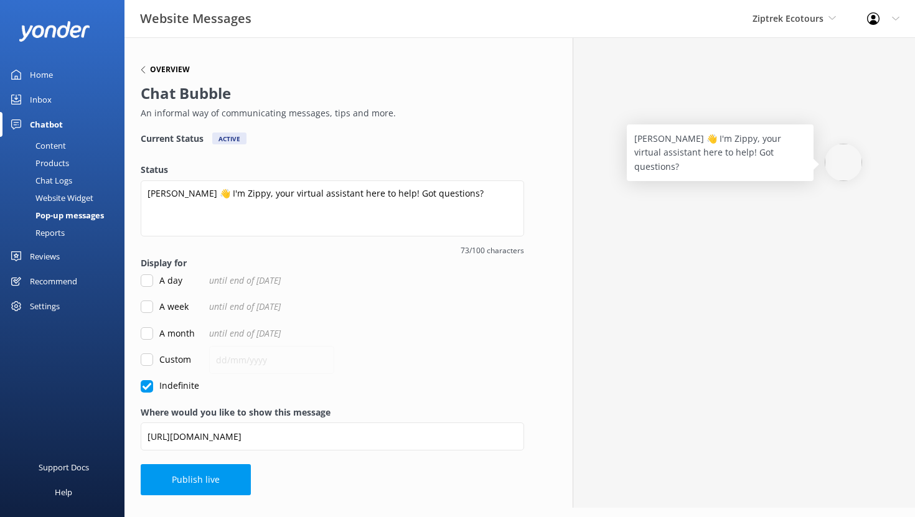
click at [145, 72] on icon at bounding box center [142, 69] width 7 height 7
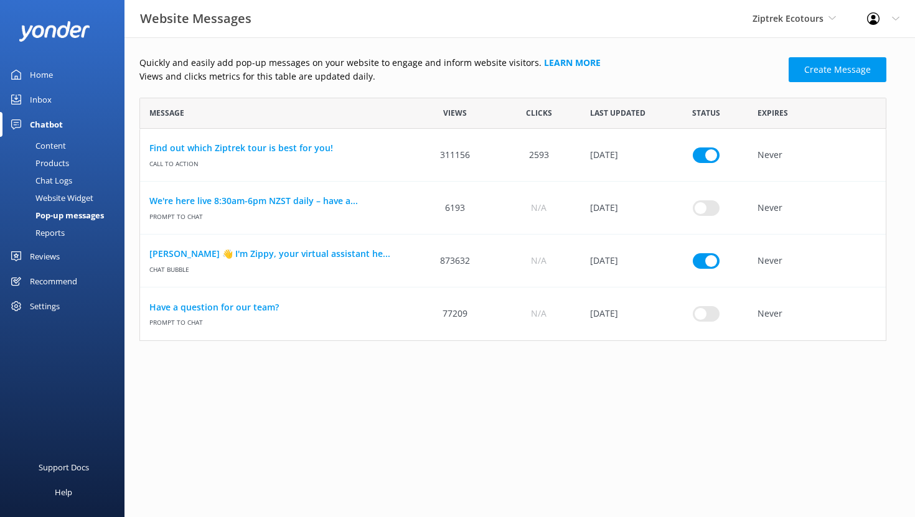
scroll to position [234, 738]
click at [210, 202] on link "We're here live 8:30am-6pm NZST daily – have a..." at bounding box center [276, 201] width 255 height 14
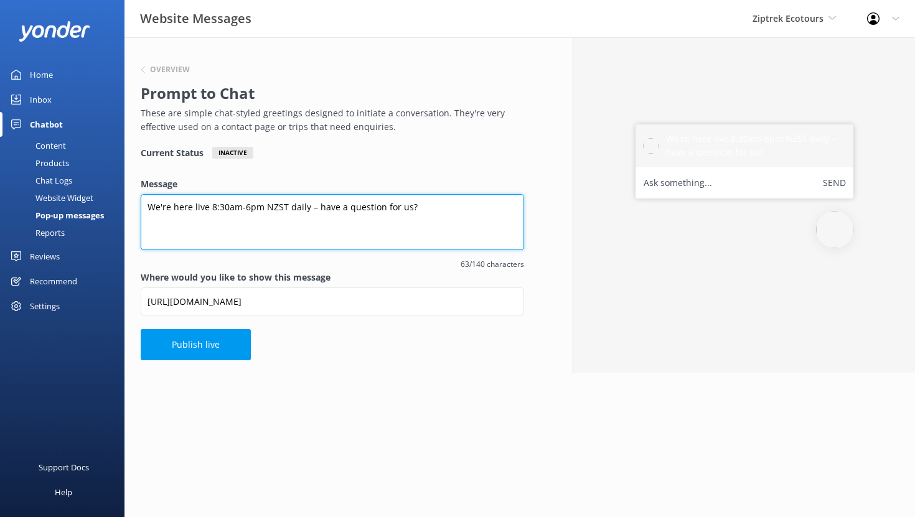
drag, startPoint x: 423, startPoint y: 211, endPoint x: 150, endPoint y: 203, distance: 272.8
click at [150, 204] on textarea "We're here live 8:30am-6pm NZST daily – have a question for us?" at bounding box center [333, 222] width 384 height 56
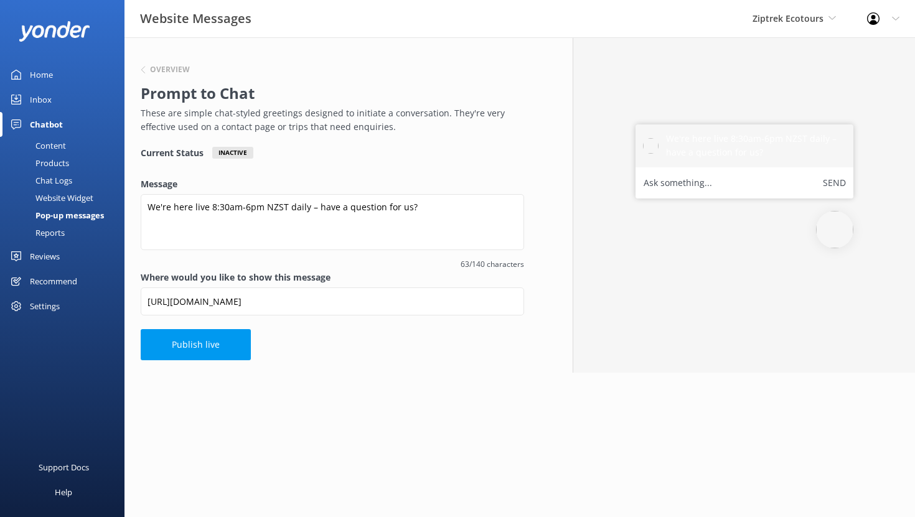
click at [139, 80] on div "Overview Prompt to Chat These are simple chat-styled greetings designed to init…" at bounding box center [333, 205] width 416 height 336
click at [142, 68] on icon at bounding box center [142, 69] width 7 height 7
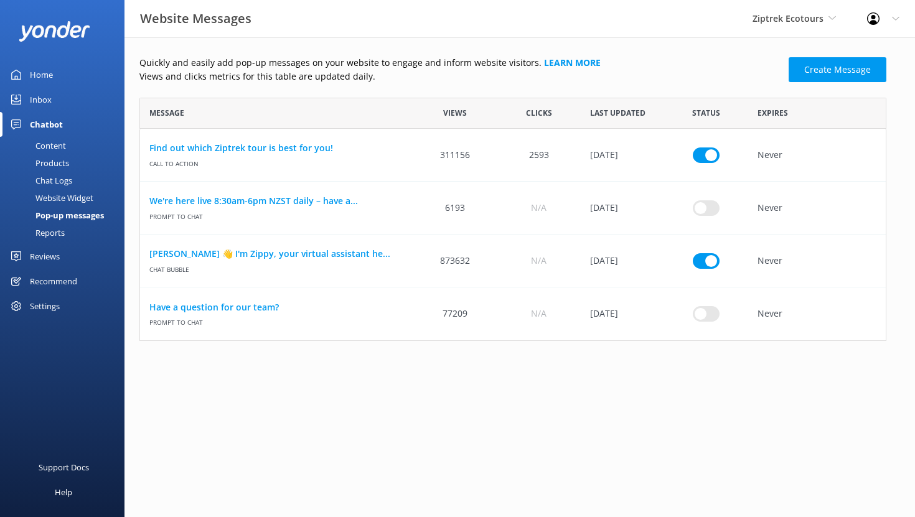
scroll to position [234, 738]
click at [193, 308] on link "Have a question for our team?" at bounding box center [276, 308] width 255 height 14
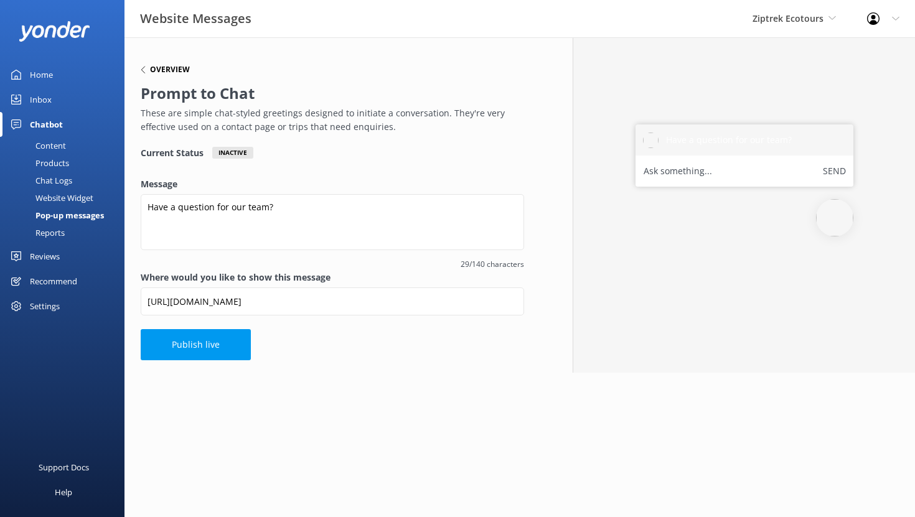
click at [144, 67] on icon at bounding box center [142, 69] width 7 height 7
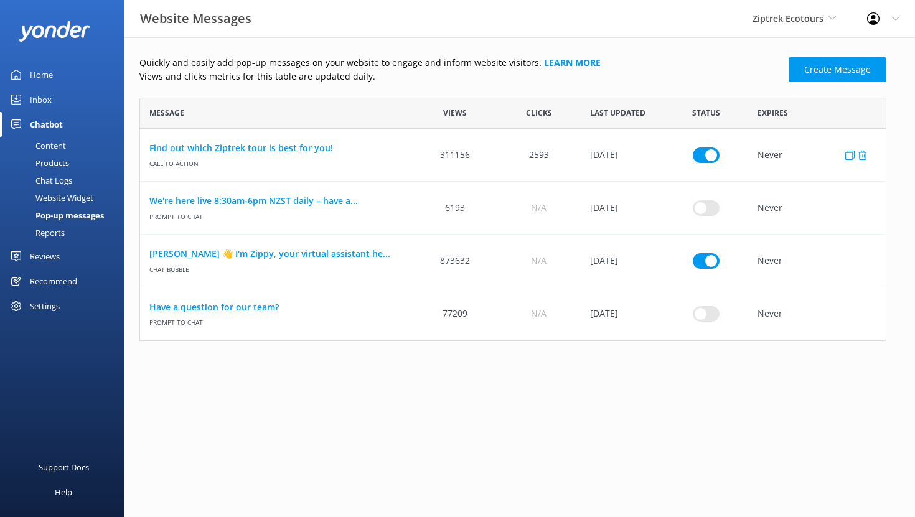
scroll to position [234, 738]
click at [175, 200] on link "We're here live 8:30am-6pm NZST daily – have a..." at bounding box center [276, 201] width 255 height 14
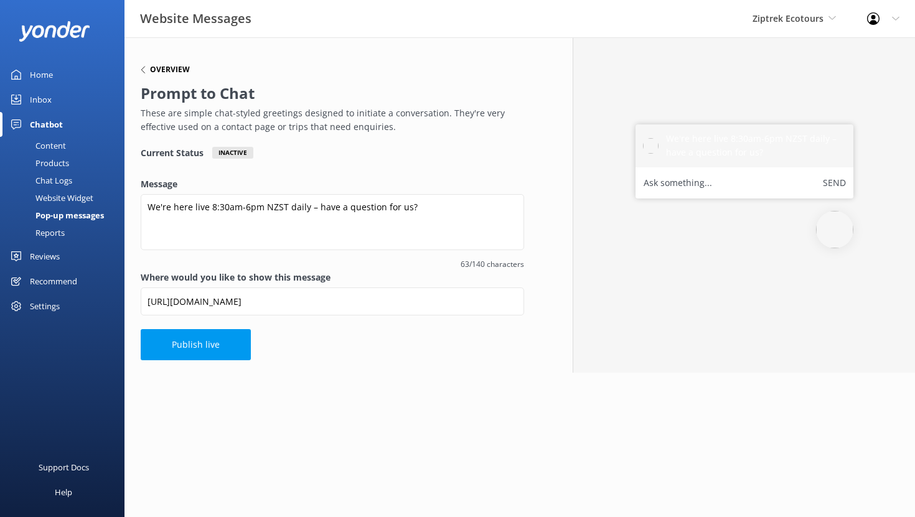
click at [144, 71] on icon at bounding box center [142, 69] width 7 height 7
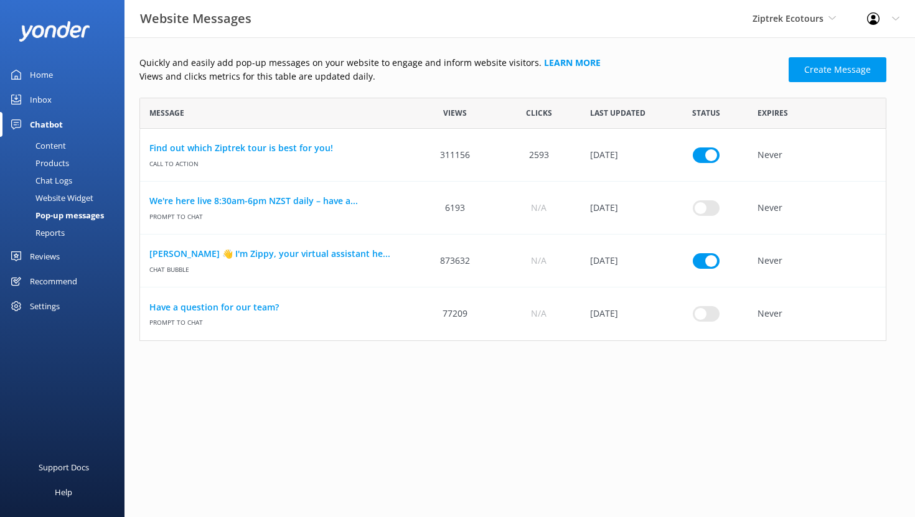
scroll to position [234, 738]
click at [43, 73] on div "Home" at bounding box center [41, 74] width 23 height 25
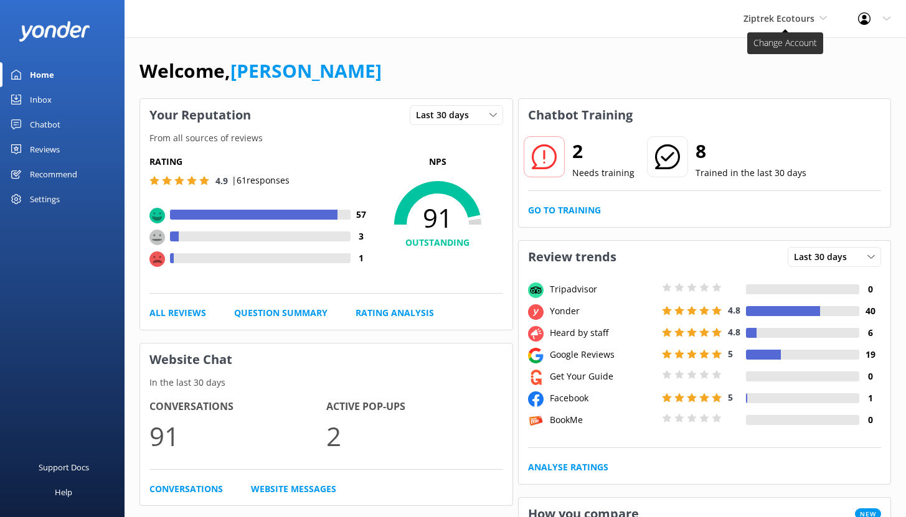
click at [796, 17] on span "Ziptrek Ecotours" at bounding box center [778, 18] width 71 height 12
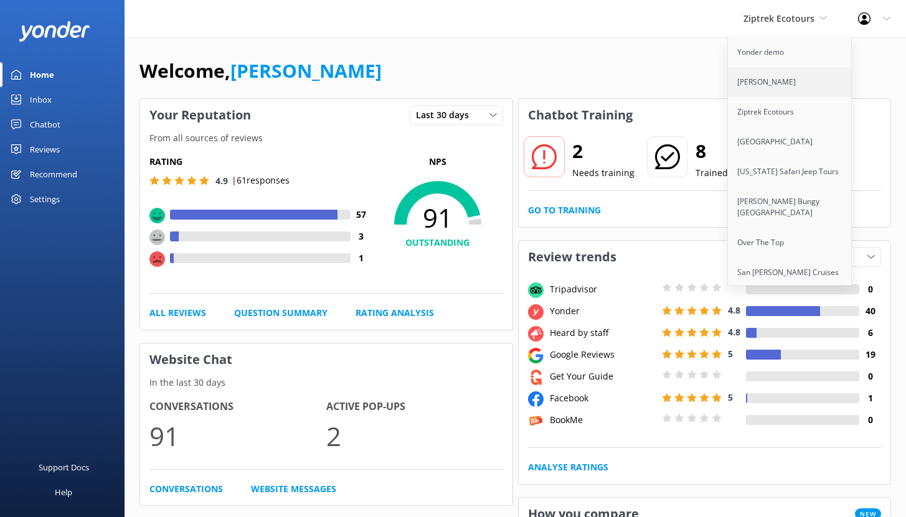
click at [783, 79] on link "[PERSON_NAME]" at bounding box center [790, 82] width 125 height 30
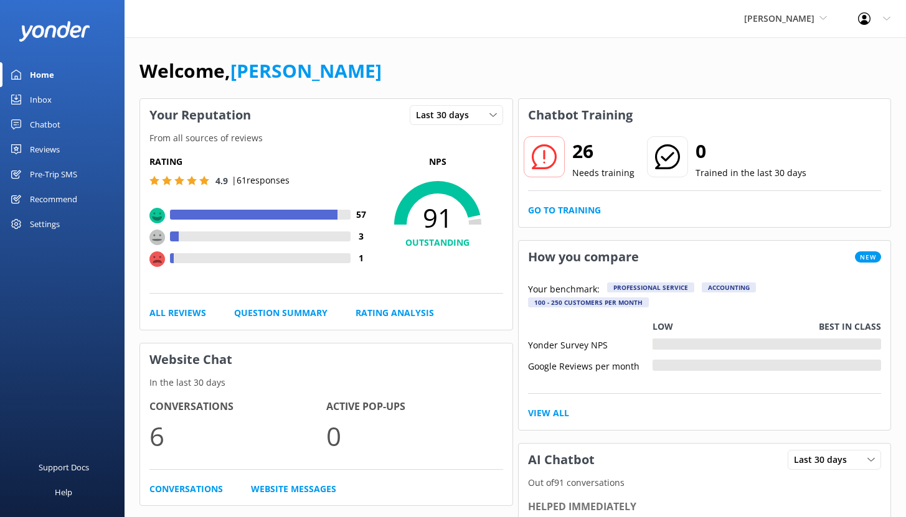
click at [42, 172] on div "Pre-Trip SMS" at bounding box center [53, 174] width 47 height 25
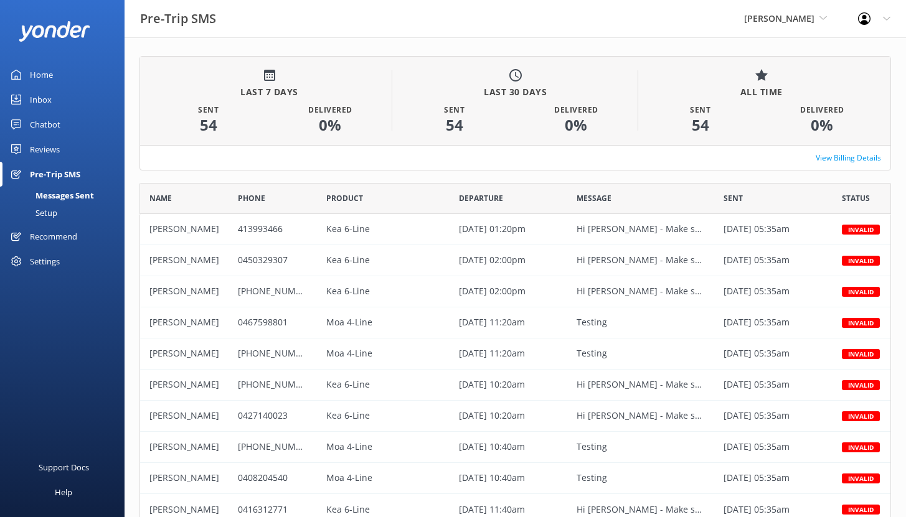
click at [49, 212] on div "Setup" at bounding box center [32, 212] width 50 height 17
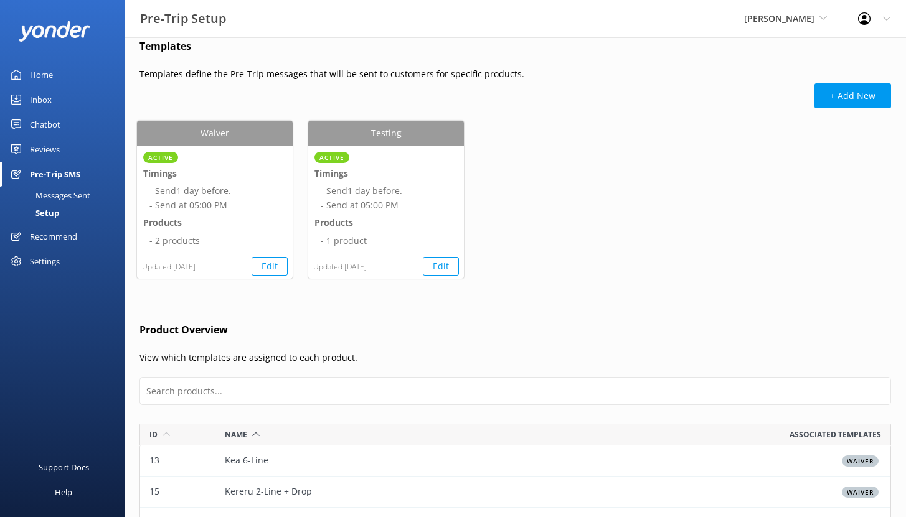
scroll to position [32, 0]
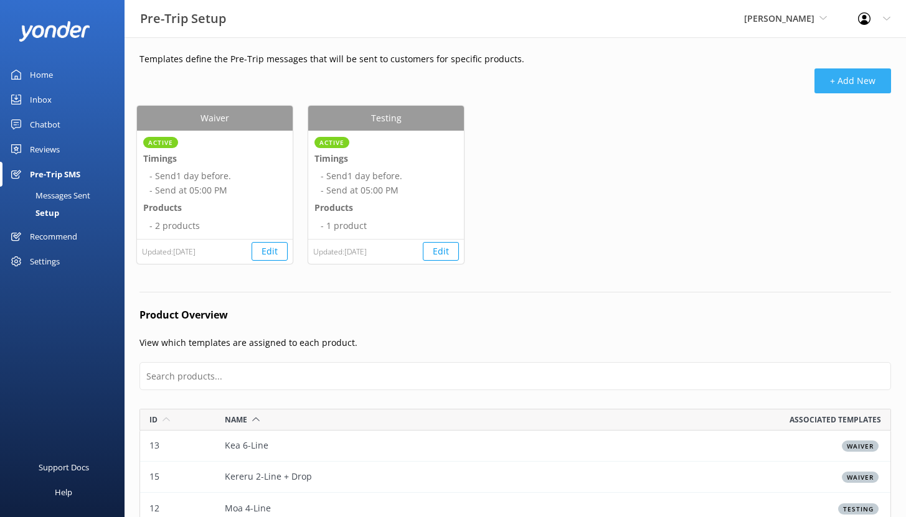
click at [854, 86] on button "+ Add New" at bounding box center [852, 80] width 77 height 25
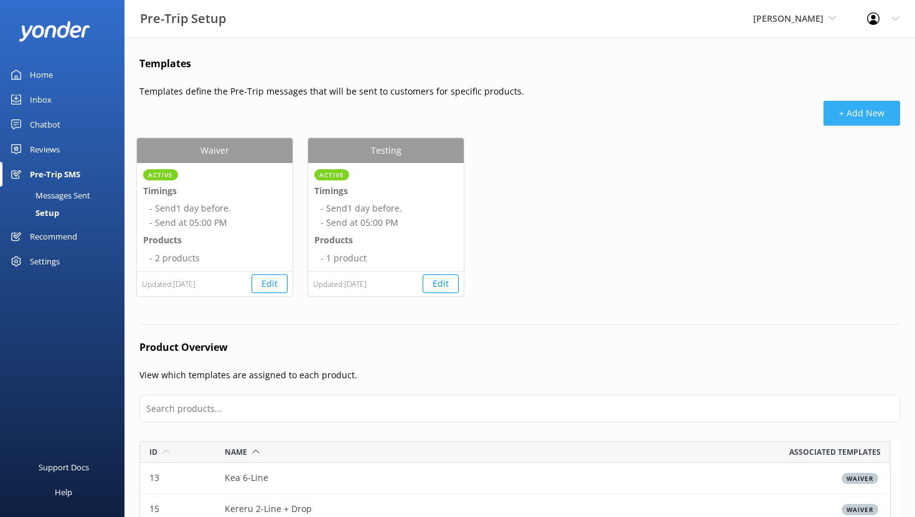
select select "17:00"
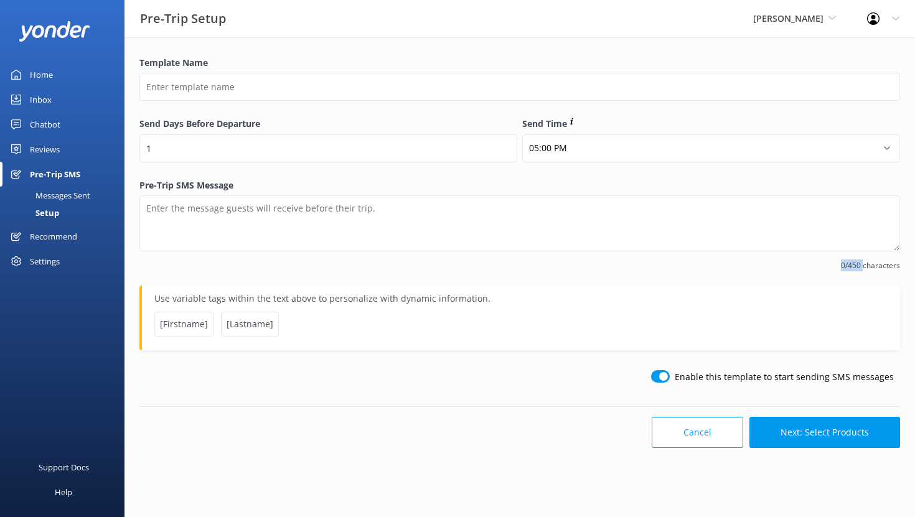
drag, startPoint x: 864, startPoint y: 263, endPoint x: 839, endPoint y: 262, distance: 24.3
click at [839, 262] on span "0/450 characters" at bounding box center [519, 266] width 761 height 12
click at [870, 257] on div "0/450 characters" at bounding box center [519, 265] width 761 height 16
click at [666, 377] on input "checkbox" at bounding box center [660, 376] width 19 height 12
click at [669, 377] on input "checkbox" at bounding box center [660, 376] width 19 height 12
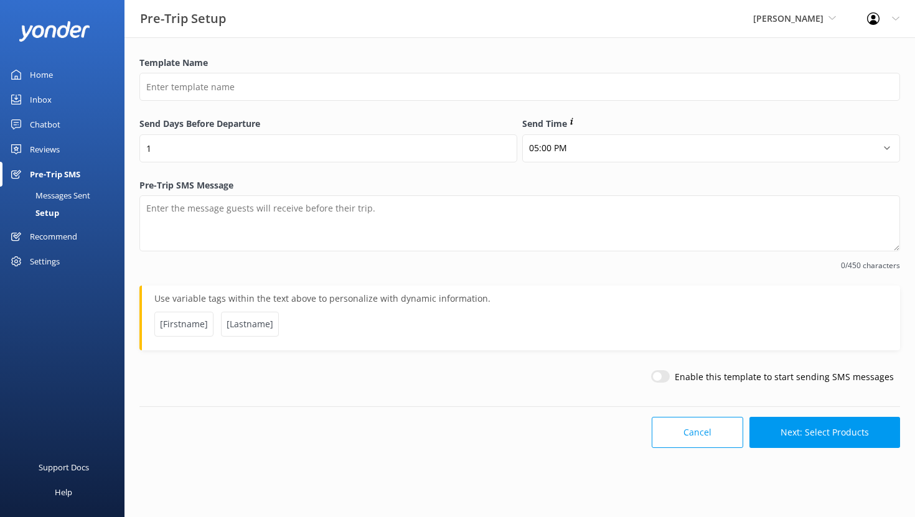
checkbox input "true"
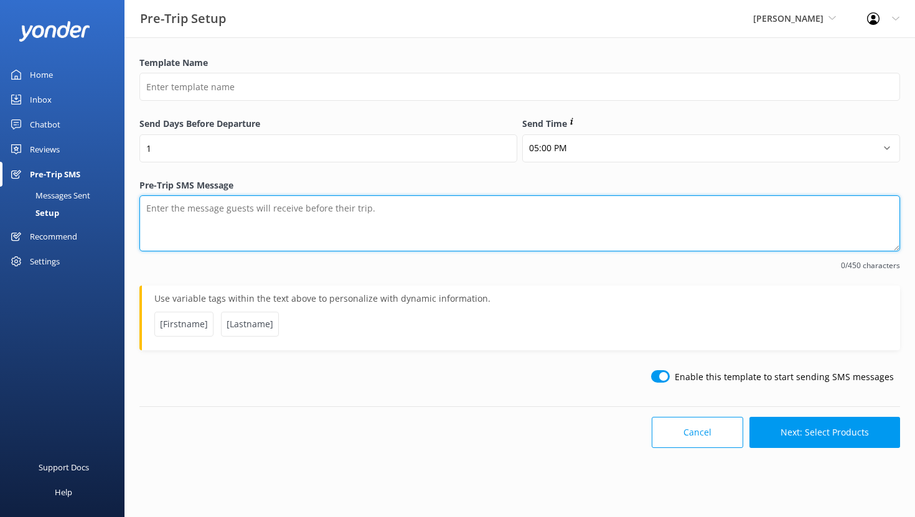
click at [150, 214] on textarea "Pre-Trip SMS Message" at bounding box center [519, 223] width 761 height 56
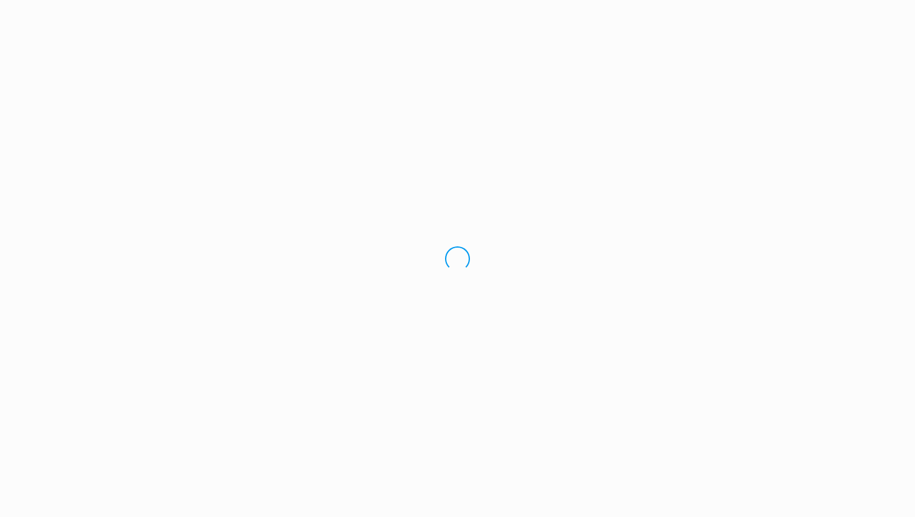
select select "17:00"
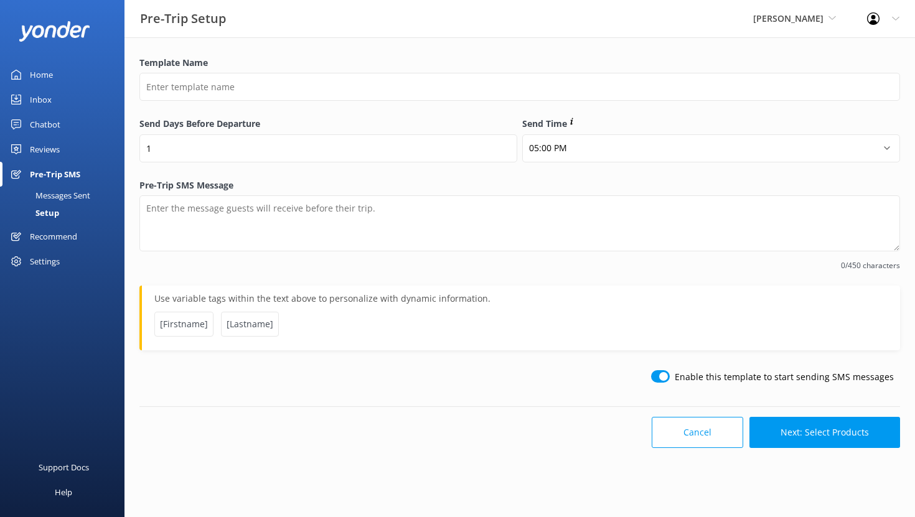
click at [807, 23] on span "[PERSON_NAME]" at bounding box center [788, 18] width 70 height 12
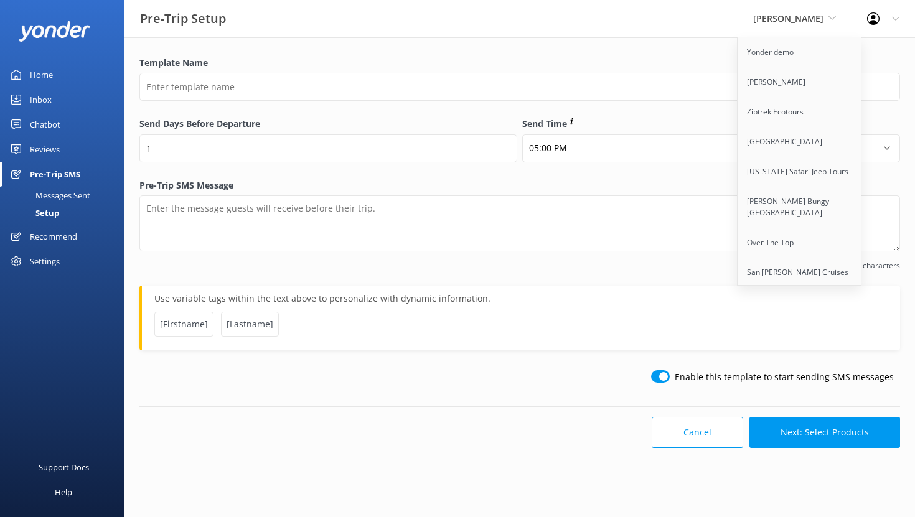
click at [31, 148] on div "Reviews" at bounding box center [45, 149] width 30 height 25
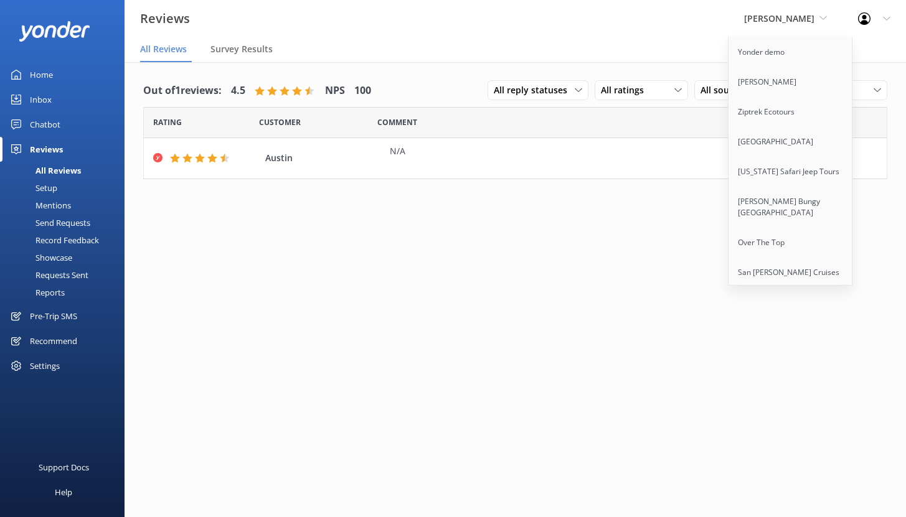
click at [54, 191] on div "Setup" at bounding box center [32, 187] width 50 height 17
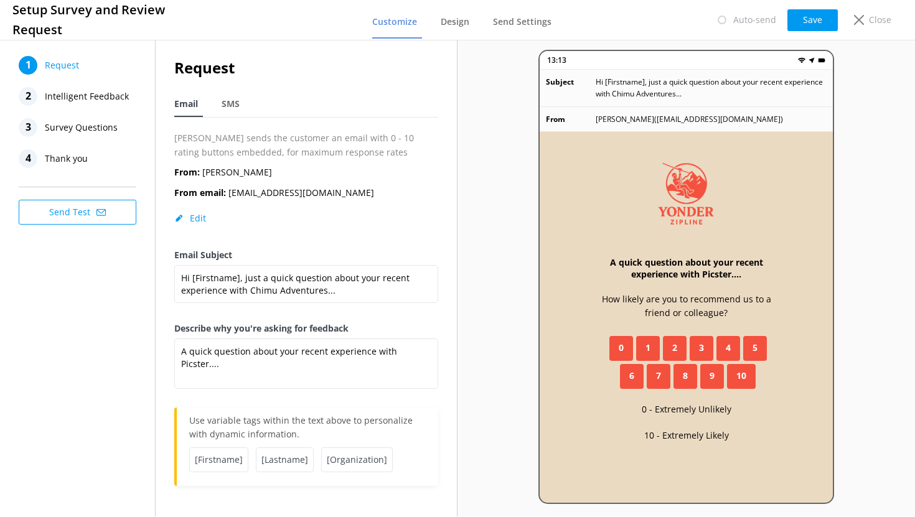
click at [78, 100] on span "Intelligent Feedback" at bounding box center [87, 96] width 84 height 19
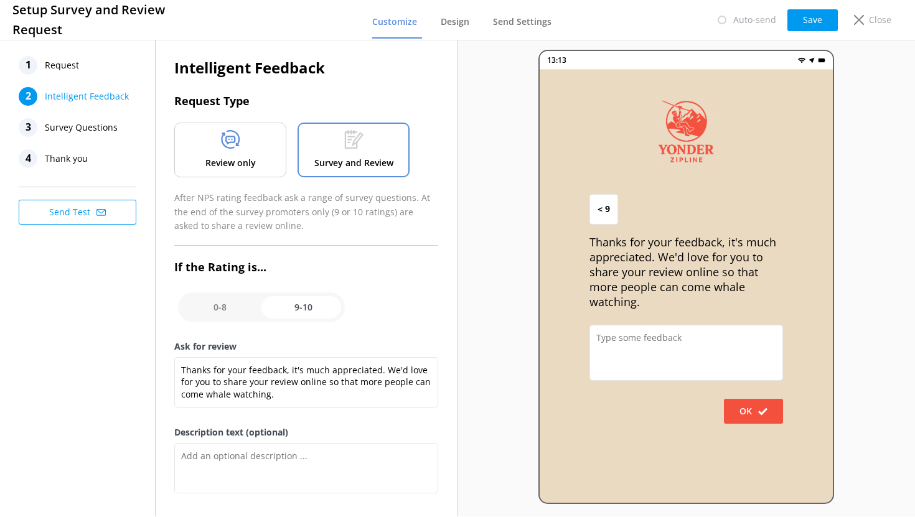
click at [89, 129] on span "Survey Questions" at bounding box center [81, 127] width 73 height 19
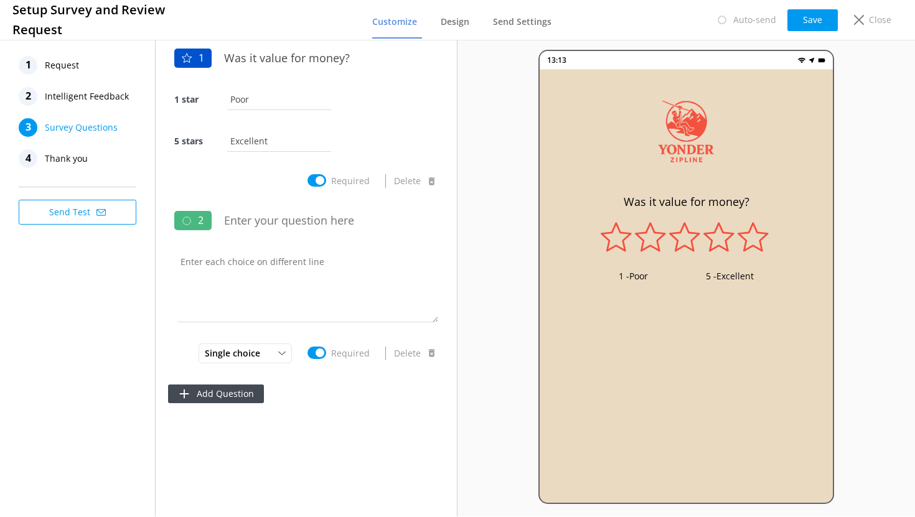
click at [100, 98] on span "Intelligent Feedback" at bounding box center [87, 96] width 84 height 19
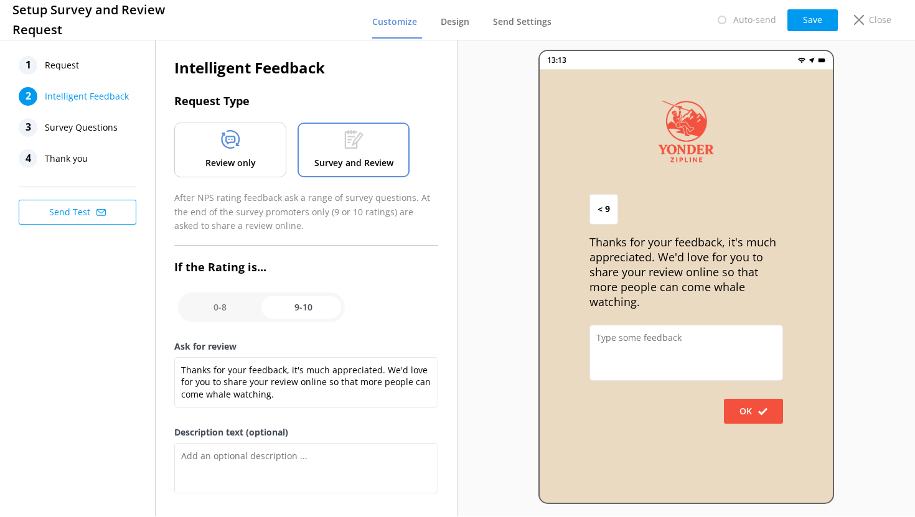
click at [95, 127] on span "Survey Questions" at bounding box center [81, 127] width 73 height 19
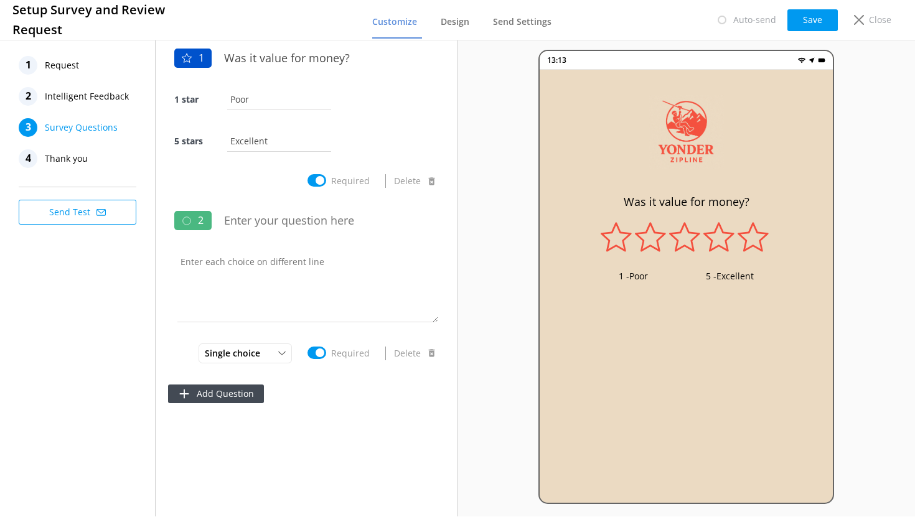
click at [83, 95] on span "Intelligent Feedback" at bounding box center [87, 96] width 84 height 19
